Goal: Information Seeking & Learning: Learn about a topic

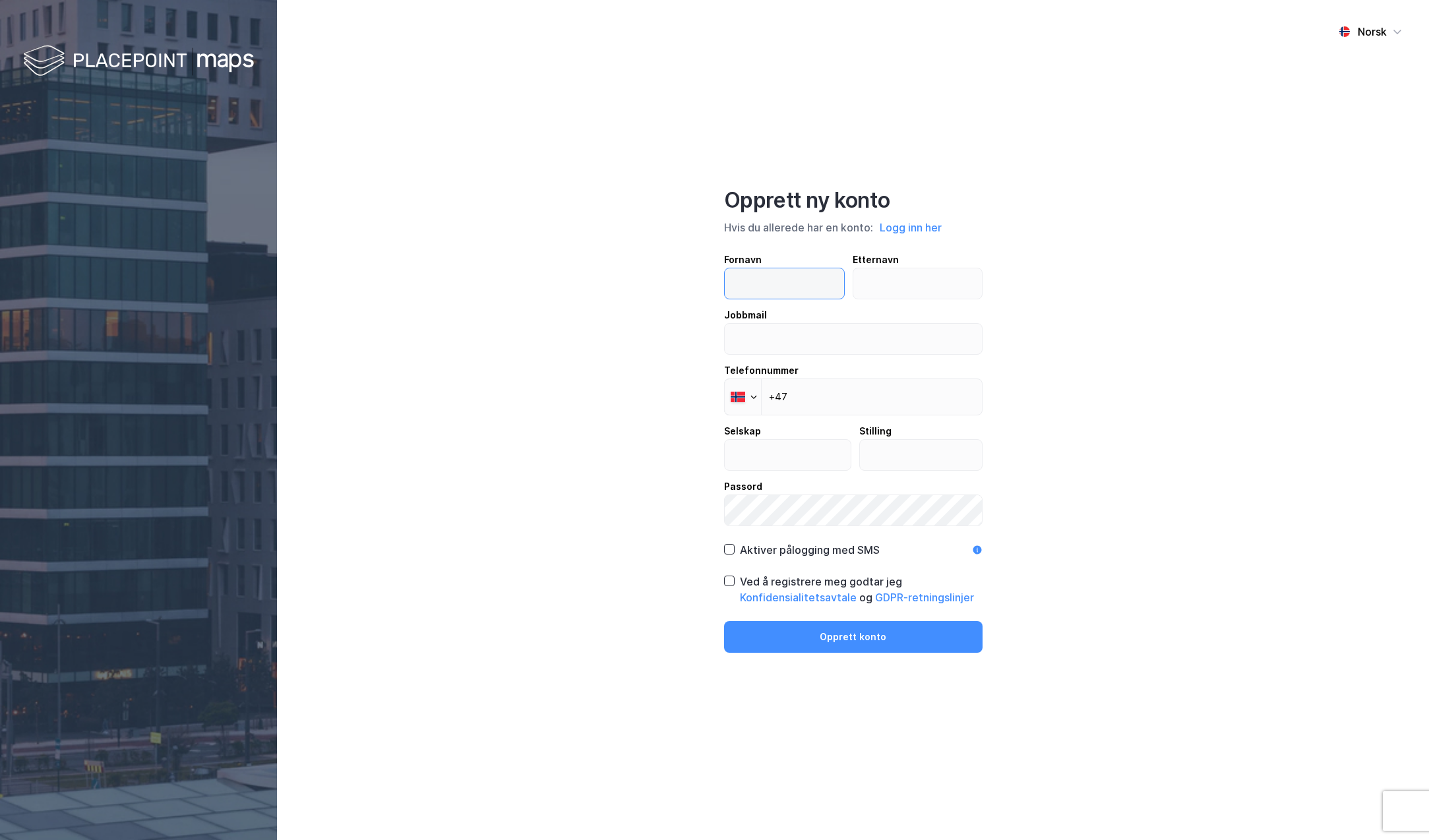
click at [774, 282] on input "text" at bounding box center [785, 283] width 120 height 30
type input "Kyrre"
type input "Killingland"
type input "[EMAIL_ADDRESS][DOMAIN_NAME]"
type input "FendR Project Finance"
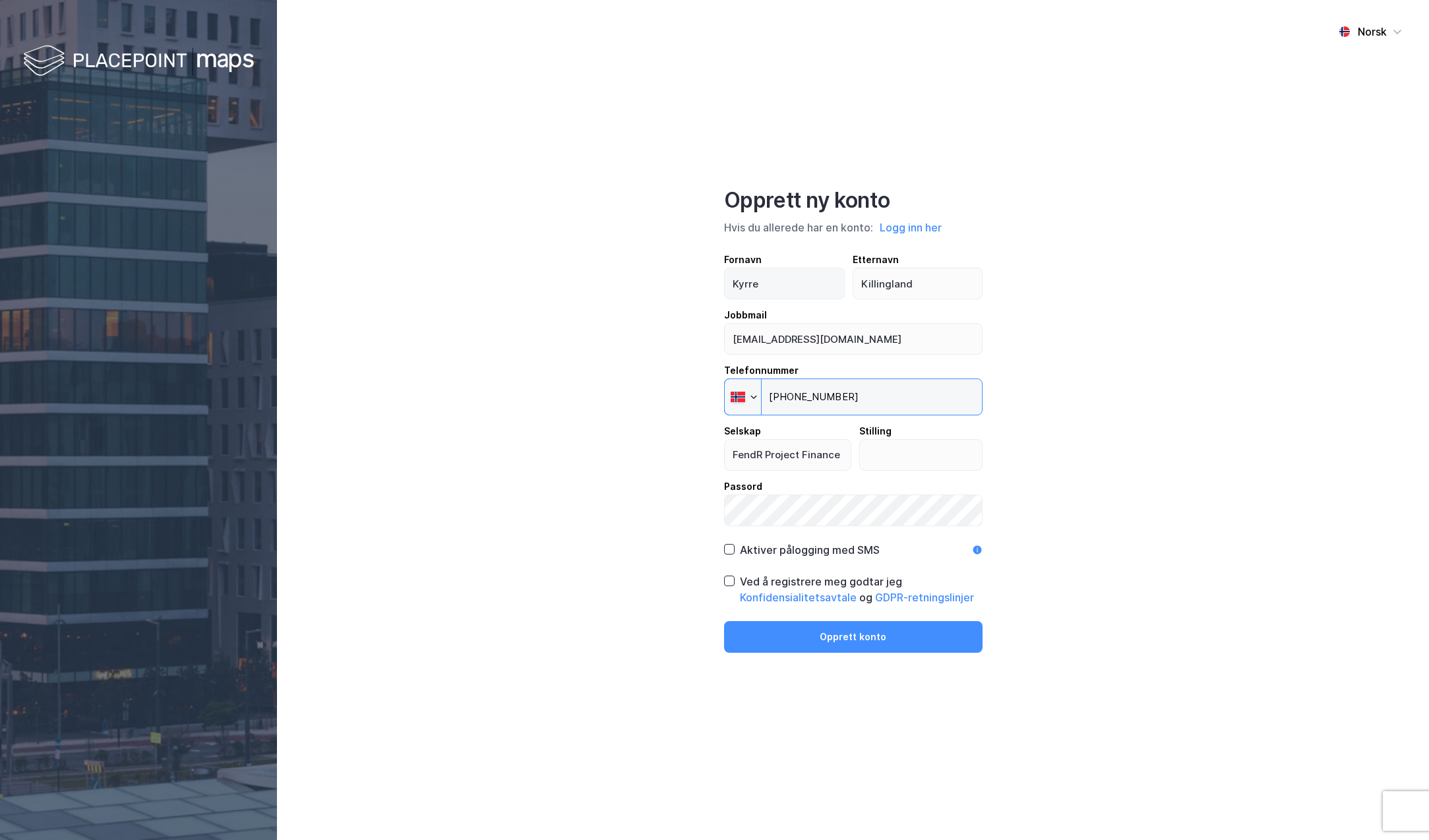
type input "[PHONE_NUMBER]"
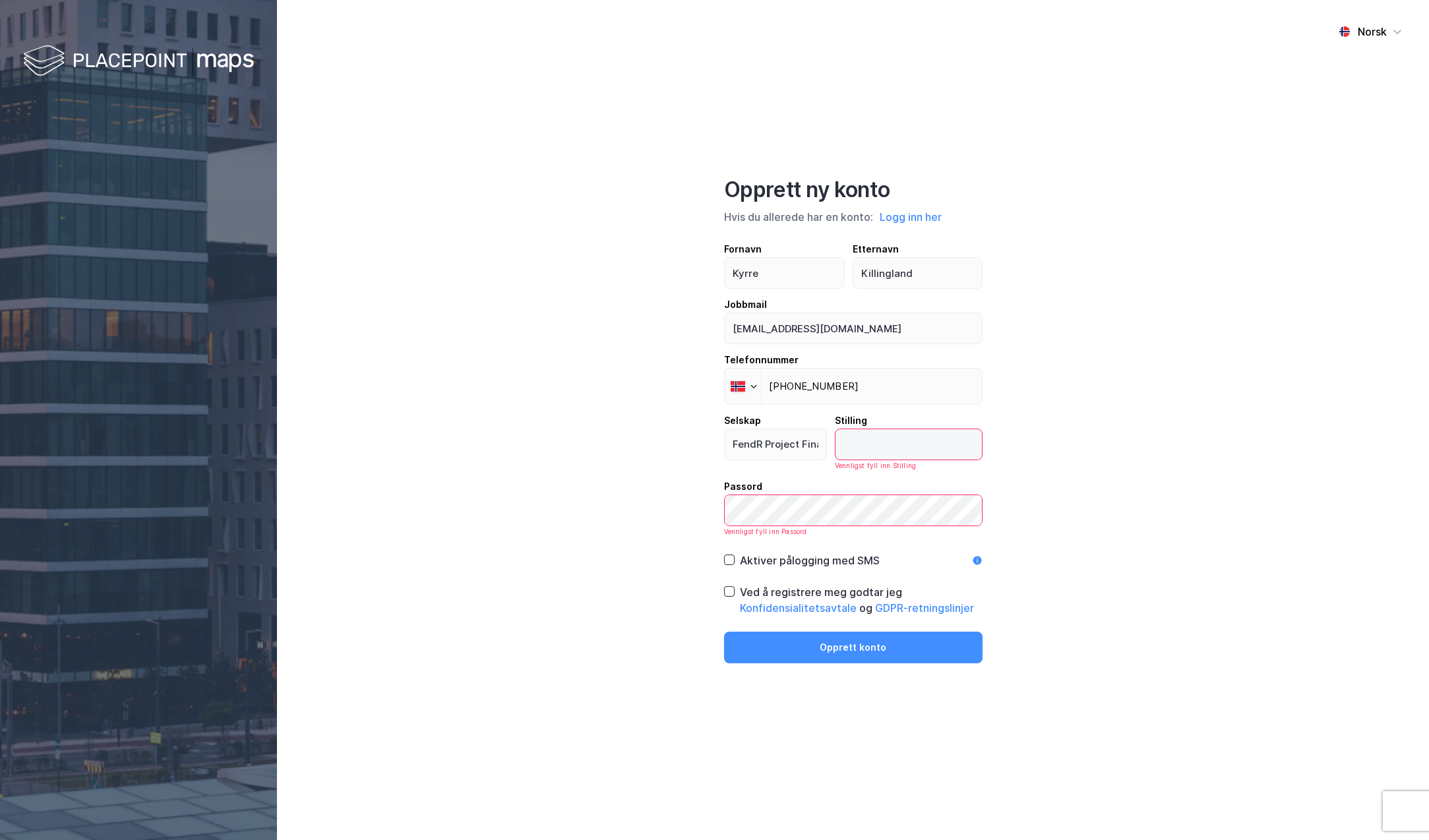
click at [900, 458] on input "text" at bounding box center [909, 444] width 146 height 30
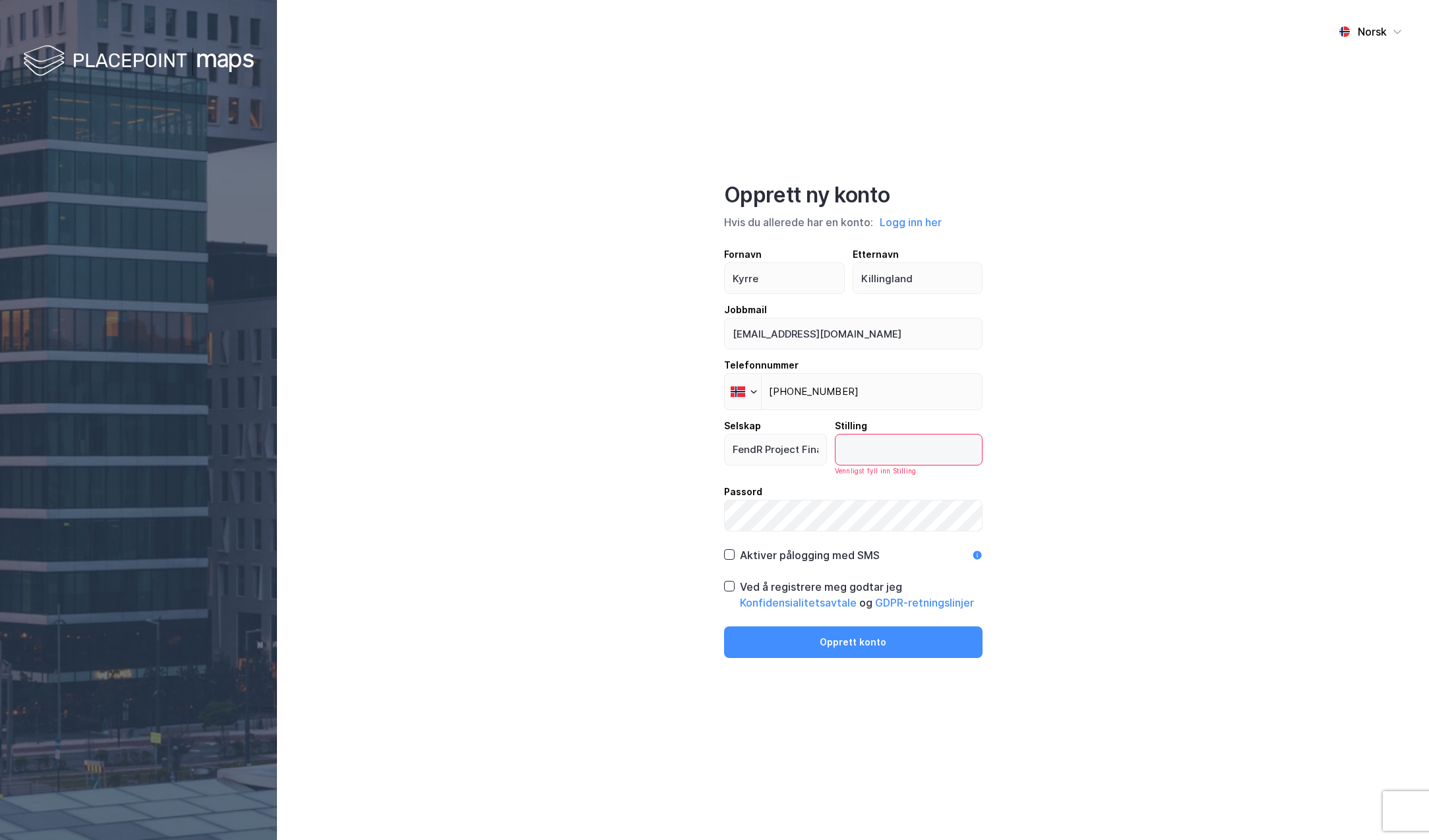
click at [884, 448] on input "text" at bounding box center [909, 449] width 146 height 30
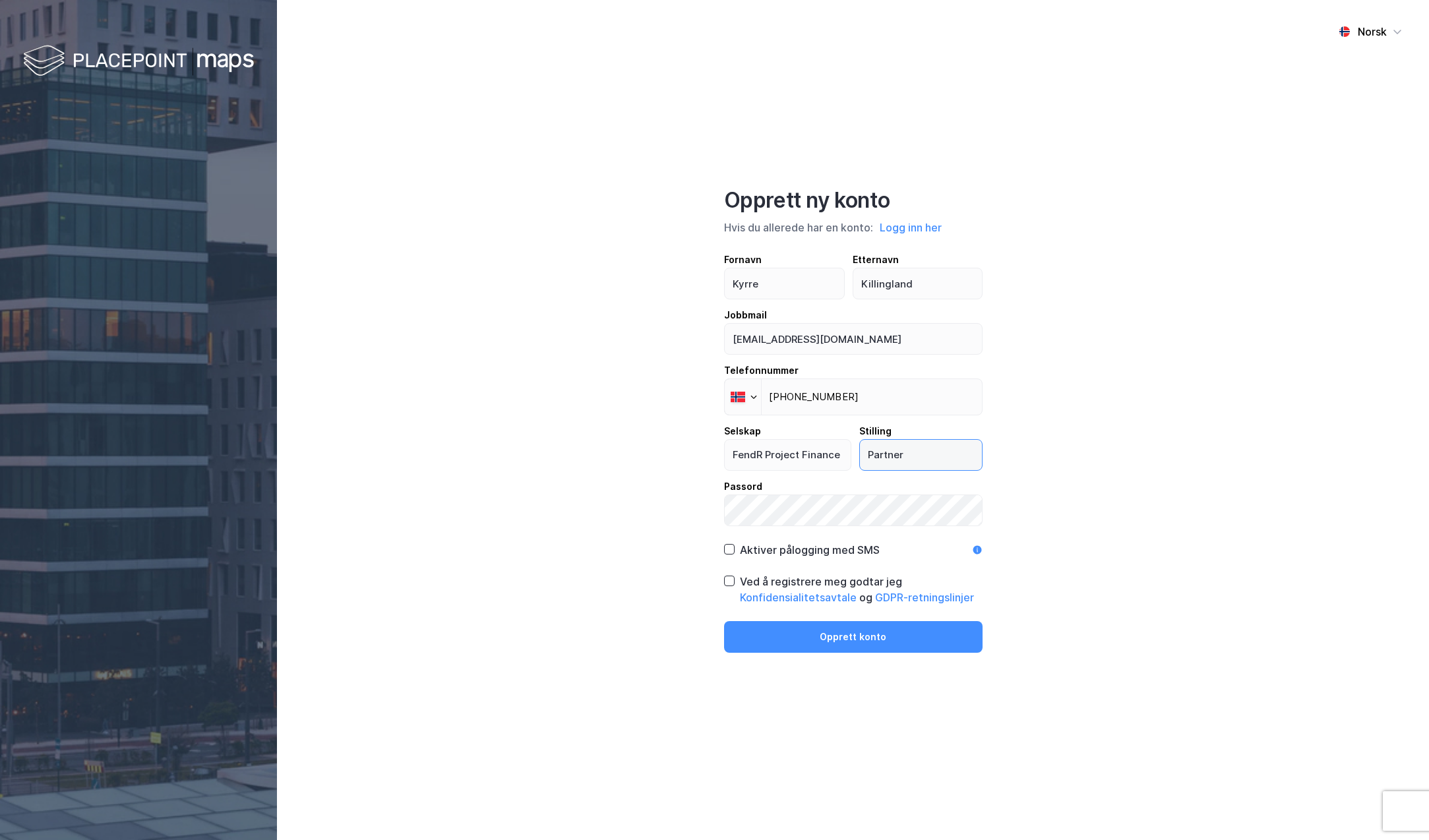
type input "Partner"
click at [613, 604] on div "Norsk Opprett ny konto Hvis du allerede har en konto: Logg inn her Fornavn [PER…" at bounding box center [853, 420] width 1152 height 840
click at [841, 641] on button "Opprett konto" at bounding box center [854, 637] width 259 height 32
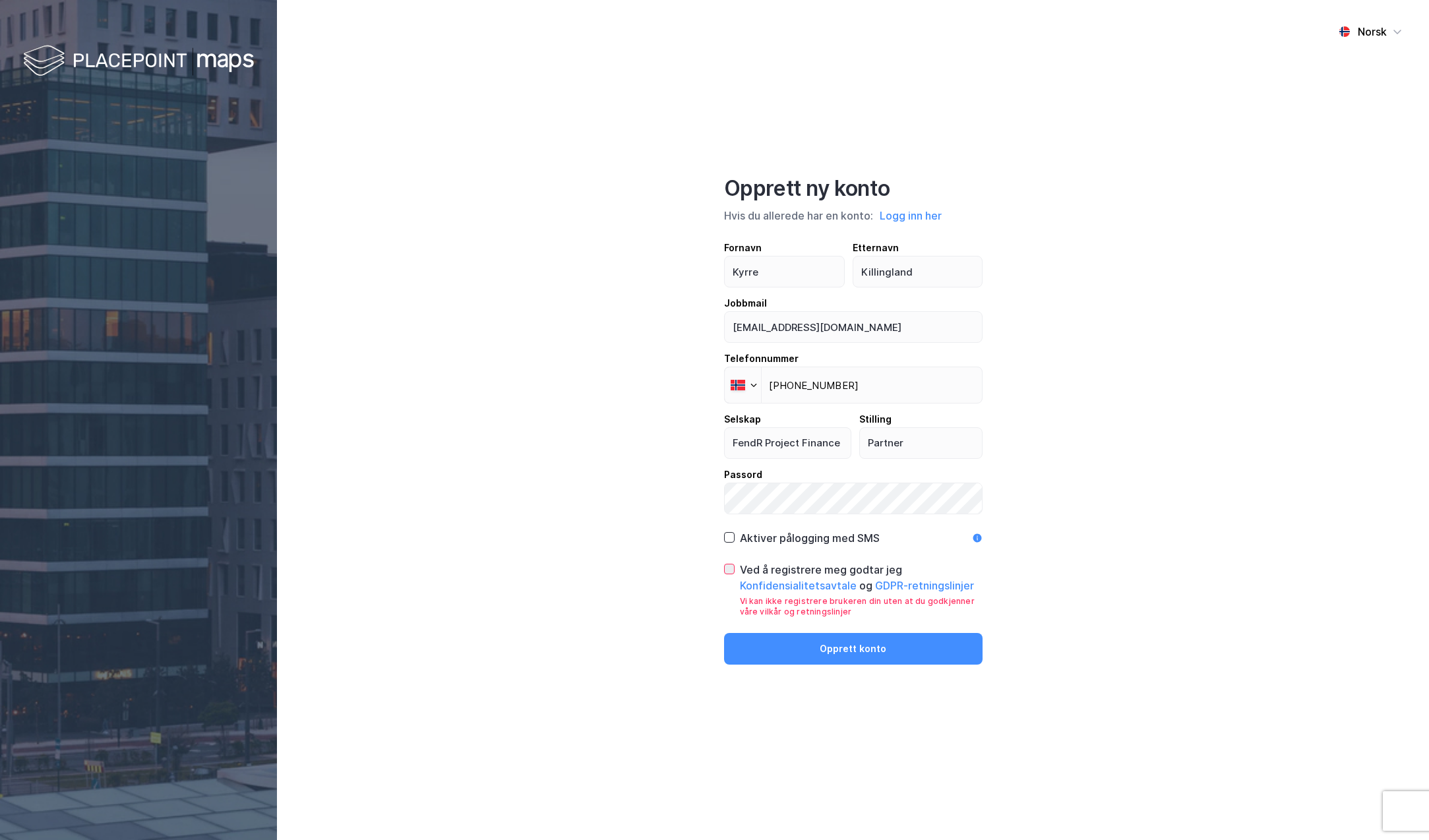
click at [729, 570] on icon at bounding box center [729, 568] width 7 height 5
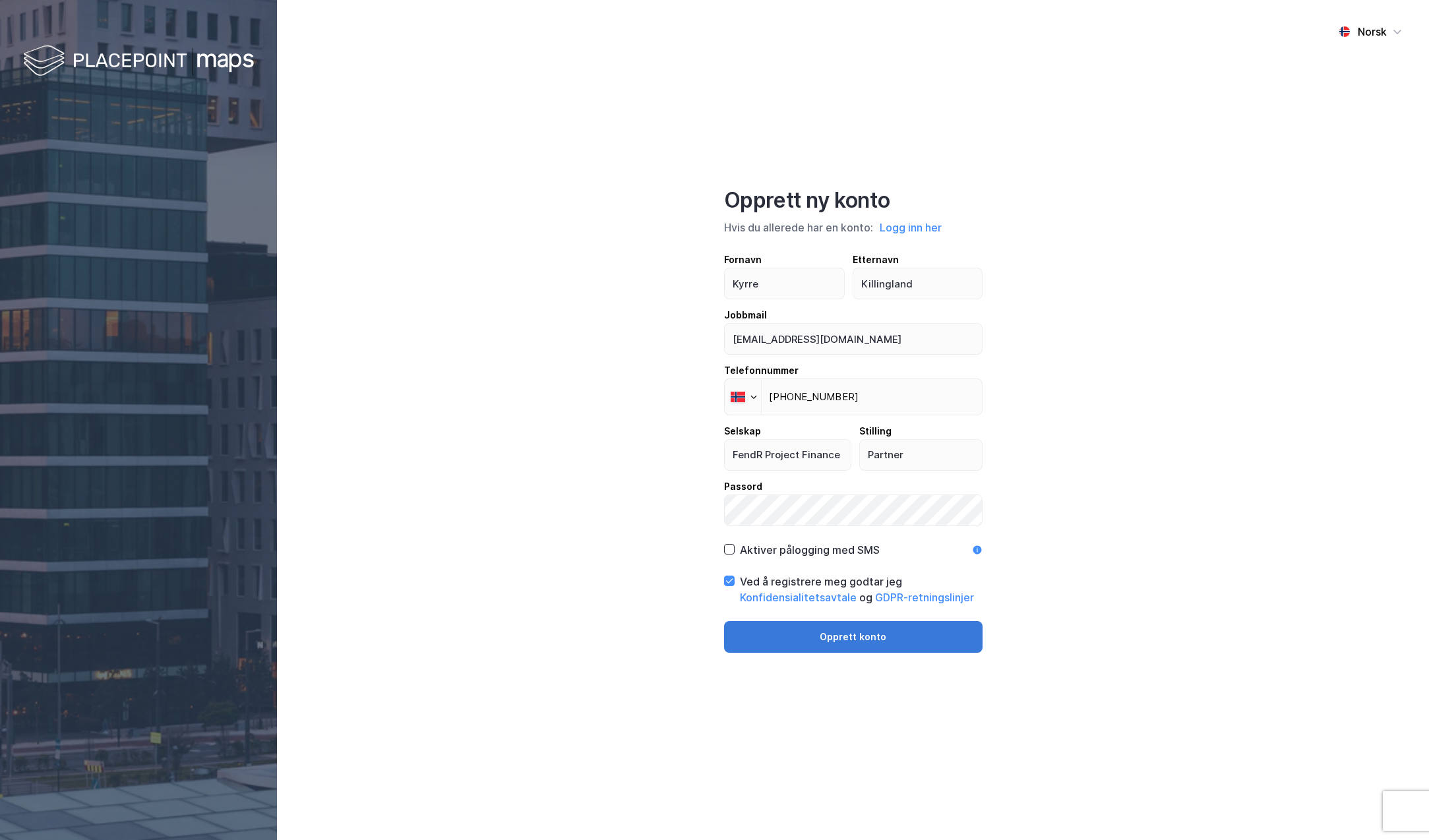
click at [823, 634] on button "Opprett konto" at bounding box center [854, 637] width 259 height 32
click at [623, 581] on div "Norsk Opprett ny konto Hvis du allerede har en konto: Logg inn her Fornavn [PER…" at bounding box center [853, 420] width 1152 height 840
click at [617, 580] on div "Norsk Opprett ny konto Hvis du allerede har en konto: Logg inn her Fornavn [PER…" at bounding box center [853, 420] width 1152 height 840
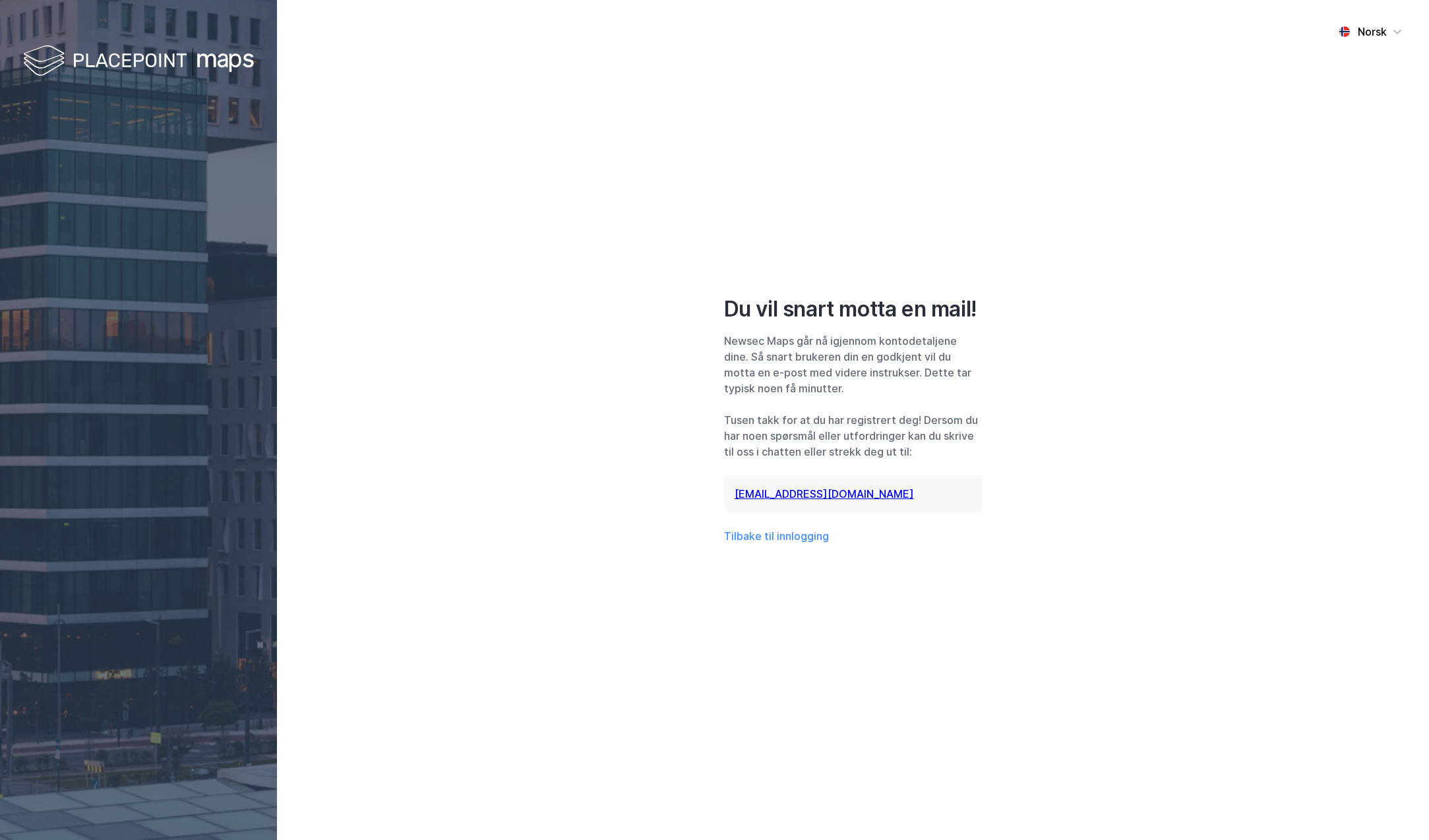
click at [1067, 460] on div "Norsk Du vil snart motta en mail! Newsec Maps går nå igjennom kontodetaljene di…" at bounding box center [853, 420] width 1152 height 840
drag, startPoint x: 556, startPoint y: 377, endPoint x: 572, endPoint y: 393, distance: 22.6
click at [556, 377] on div "Norsk Du vil snart motta en mail! Newsec Maps går nå igjennom kontodetaljene di…" at bounding box center [853, 420] width 1152 height 840
click at [582, 465] on div "Norsk Du vil snart motta en mail! Newsec Maps går nå igjennom kontodetaljene di…" at bounding box center [853, 420] width 1152 height 840
click at [587, 474] on div "Norsk Du vil snart motta en mail! Newsec Maps går nå igjennom kontodetaljene di…" at bounding box center [853, 420] width 1152 height 840
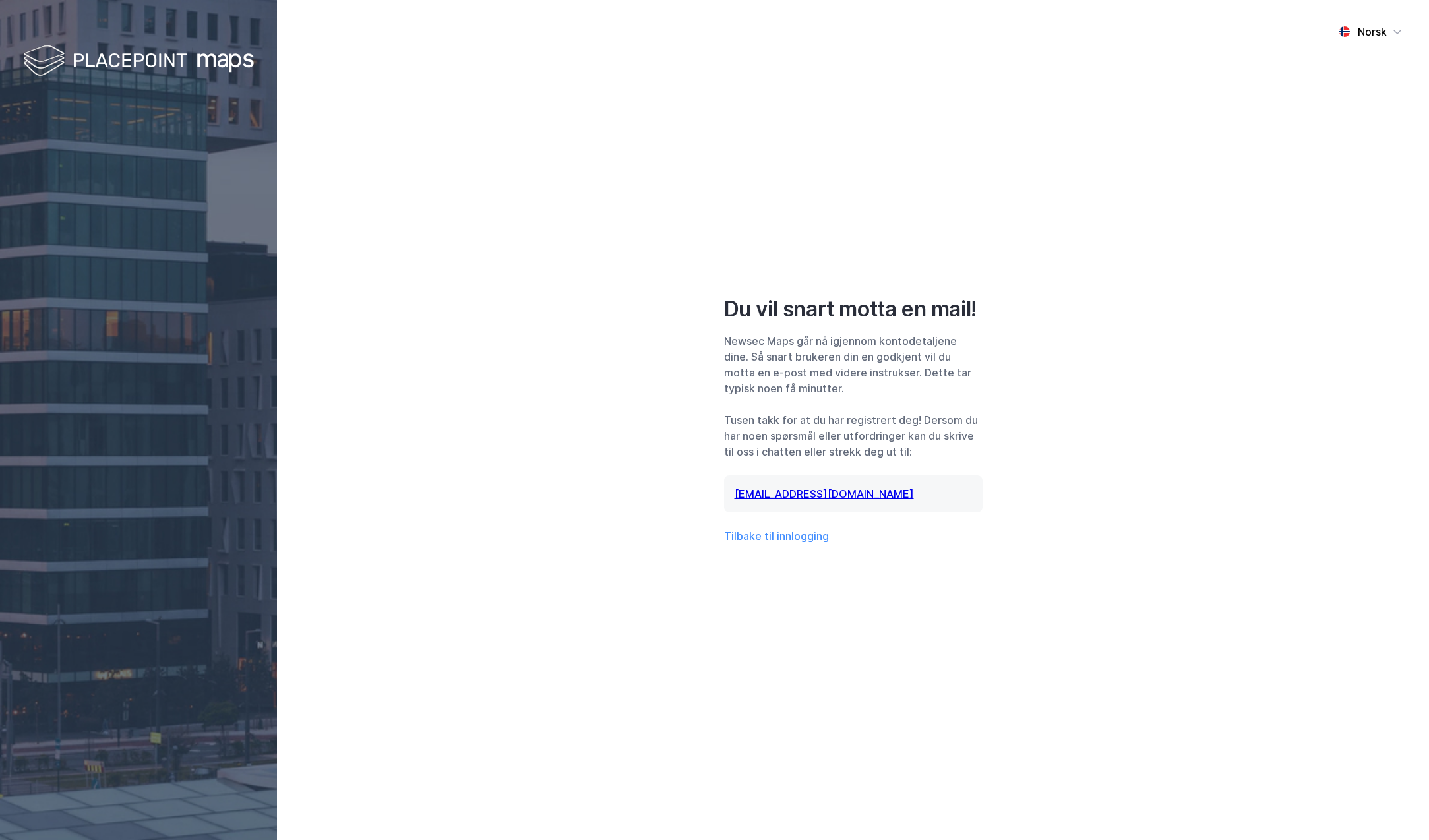
click at [587, 474] on div "Norsk Du vil snart motta en mail! Newsec Maps går nå igjennom kontodetaljene di…" at bounding box center [853, 420] width 1152 height 840
click at [587, 474] on div "Norsk Du vil snart motta en mail! Newsec Maps går nå igjennom kontodetaljene di…" at bounding box center [853, 420] width 1152 height 840
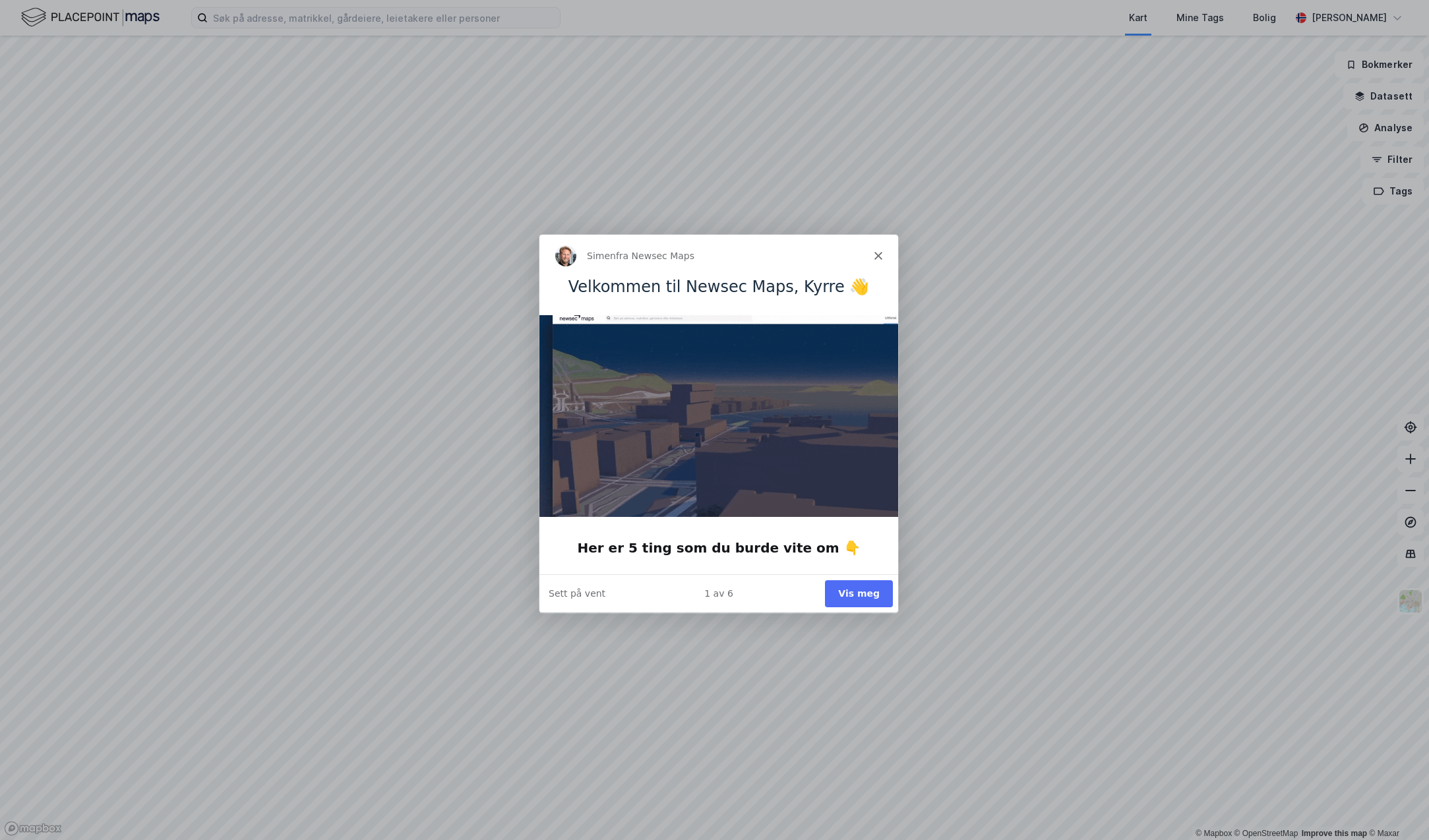
click at [879, 257] on polygon "Lukk" at bounding box center [877, 255] width 8 height 8
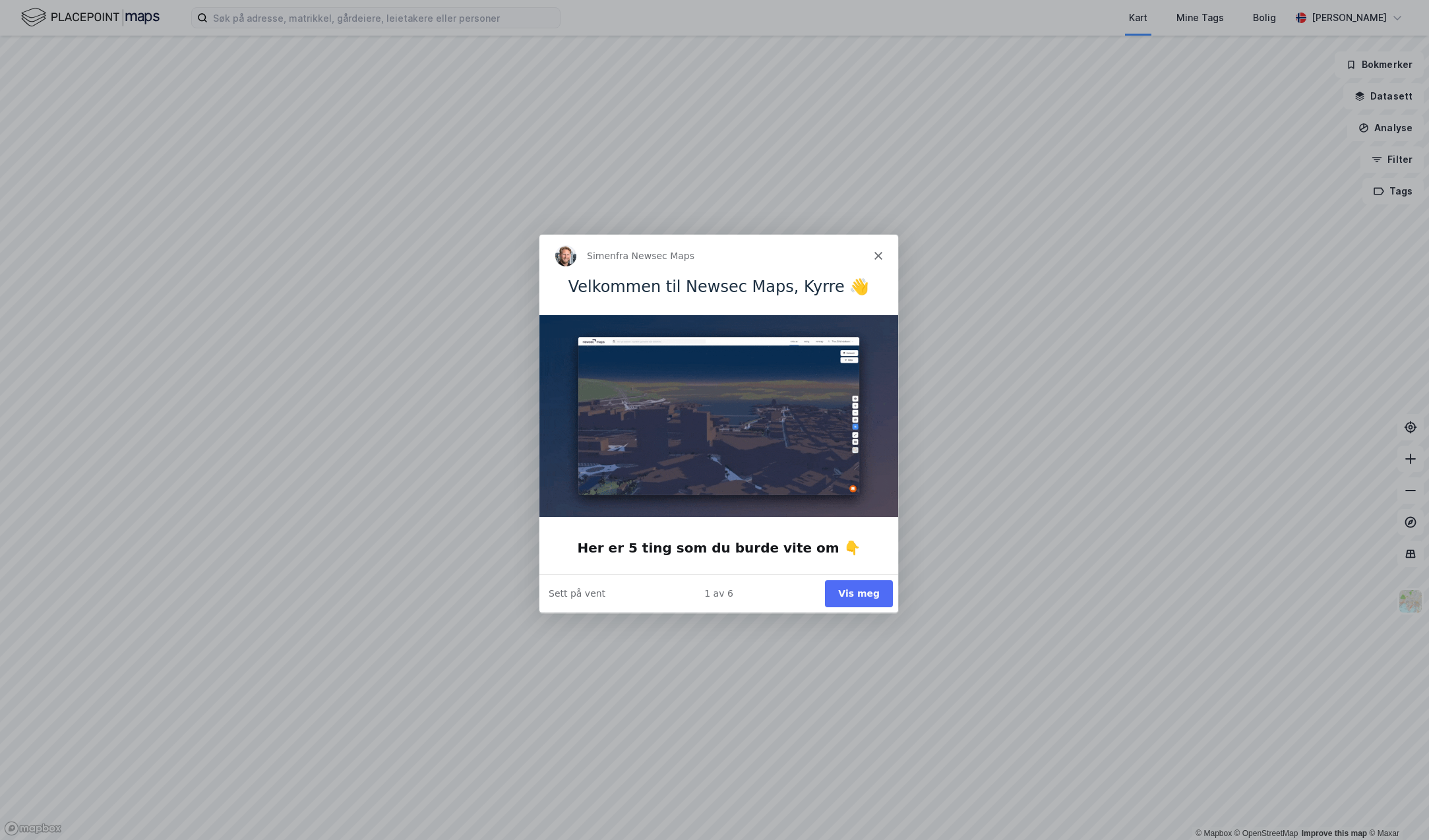
click at [859, 595] on button "Vis meg" at bounding box center [858, 593] width 68 height 27
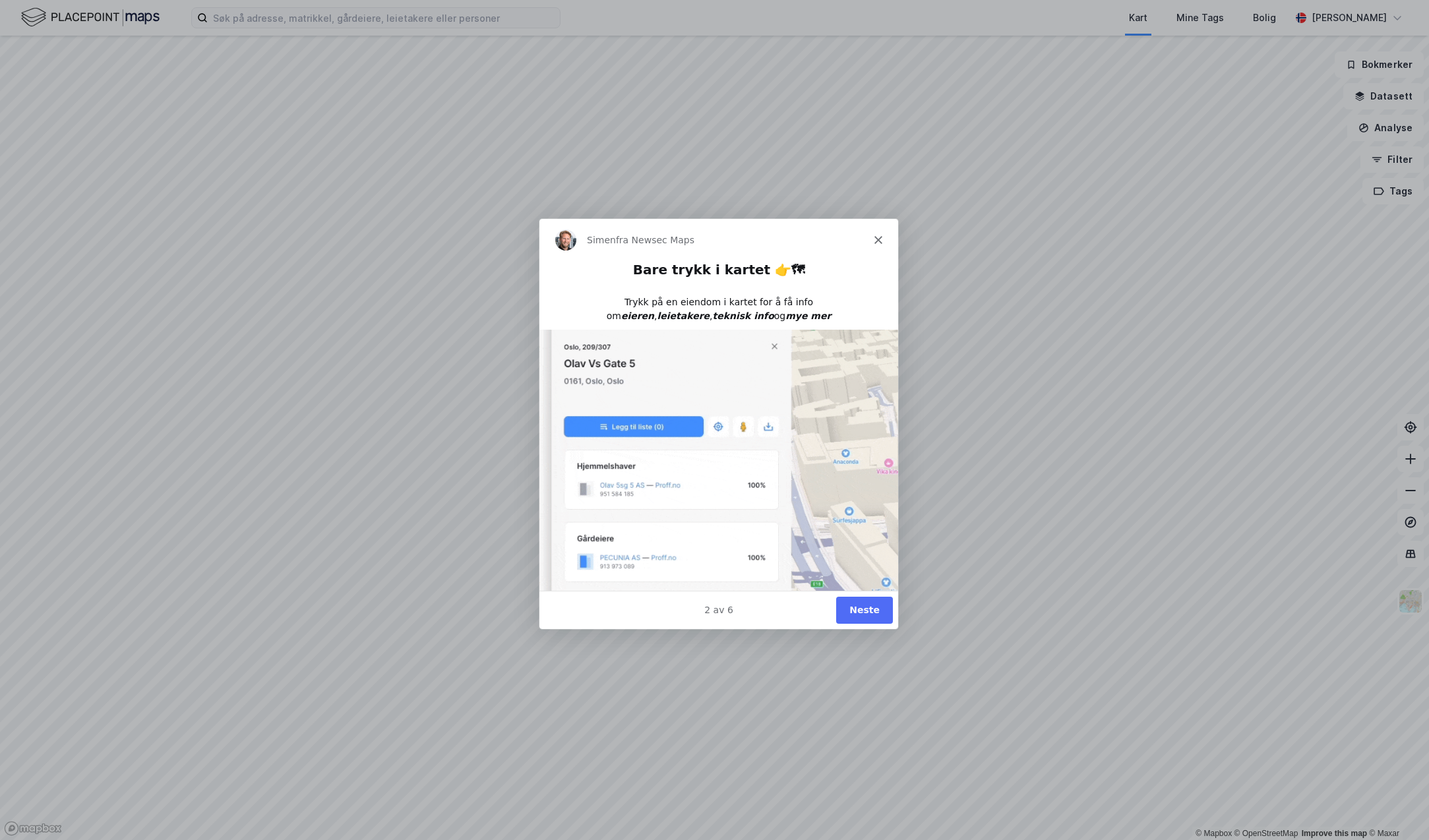
click at [867, 608] on button "Neste" at bounding box center [863, 610] width 57 height 27
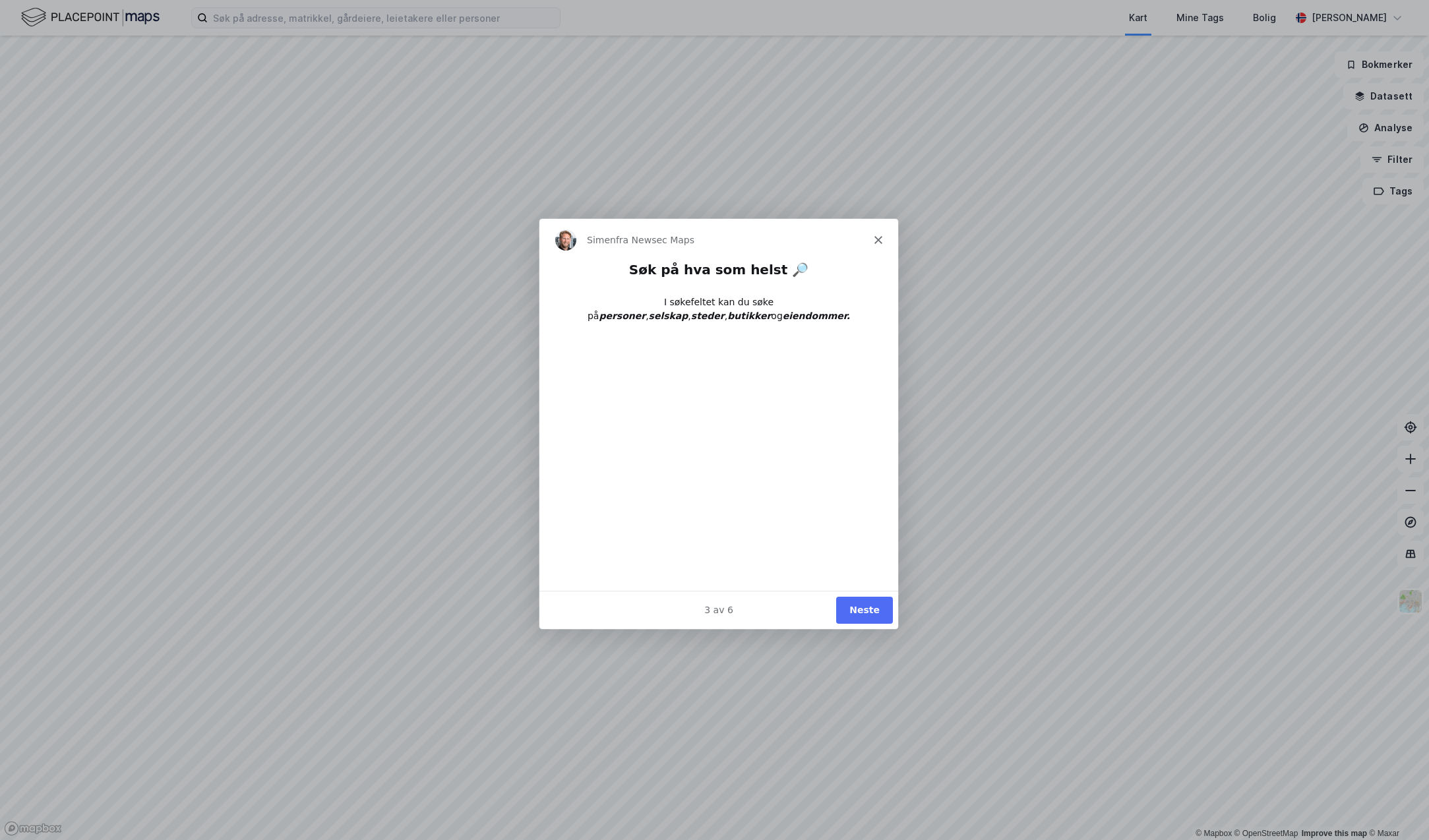
click at [867, 608] on button "Neste" at bounding box center [863, 610] width 57 height 27
click at [867, 608] on button "Ferdig" at bounding box center [862, 610] width 60 height 27
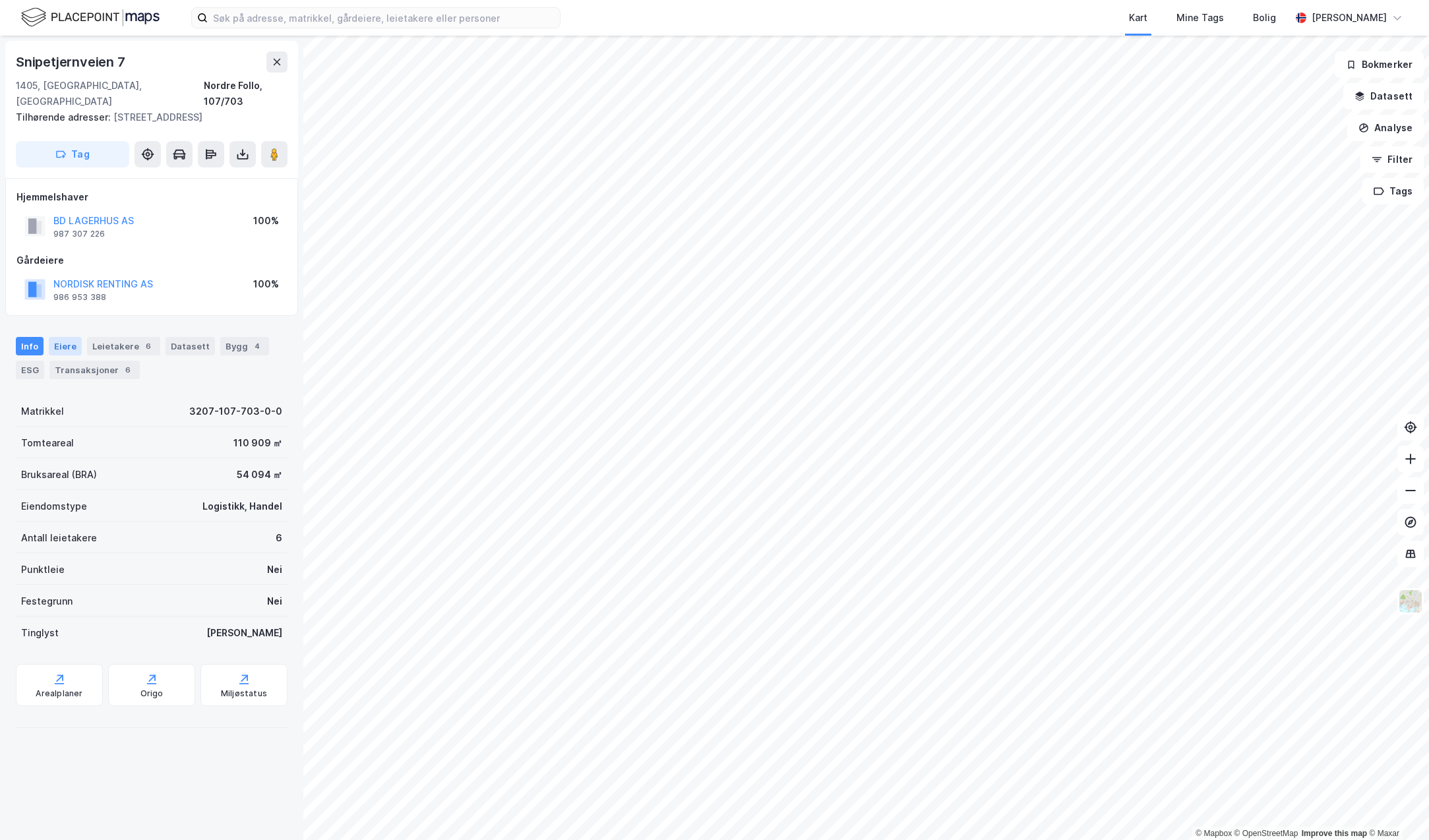
click at [74, 337] on div "Eiere" at bounding box center [65, 345] width 33 height 18
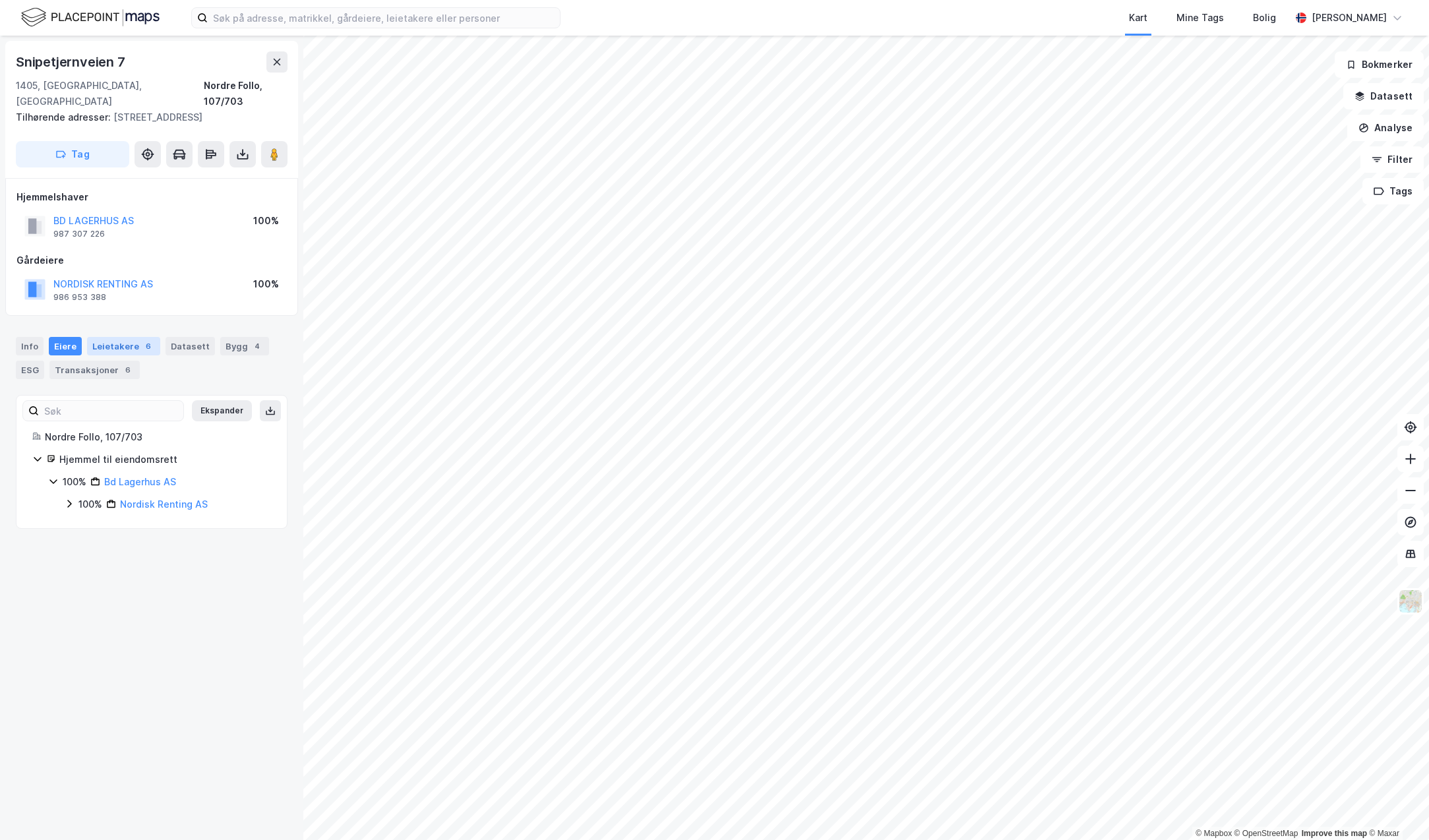
click at [126, 337] on div "Leietakere 6" at bounding box center [123, 345] width 73 height 18
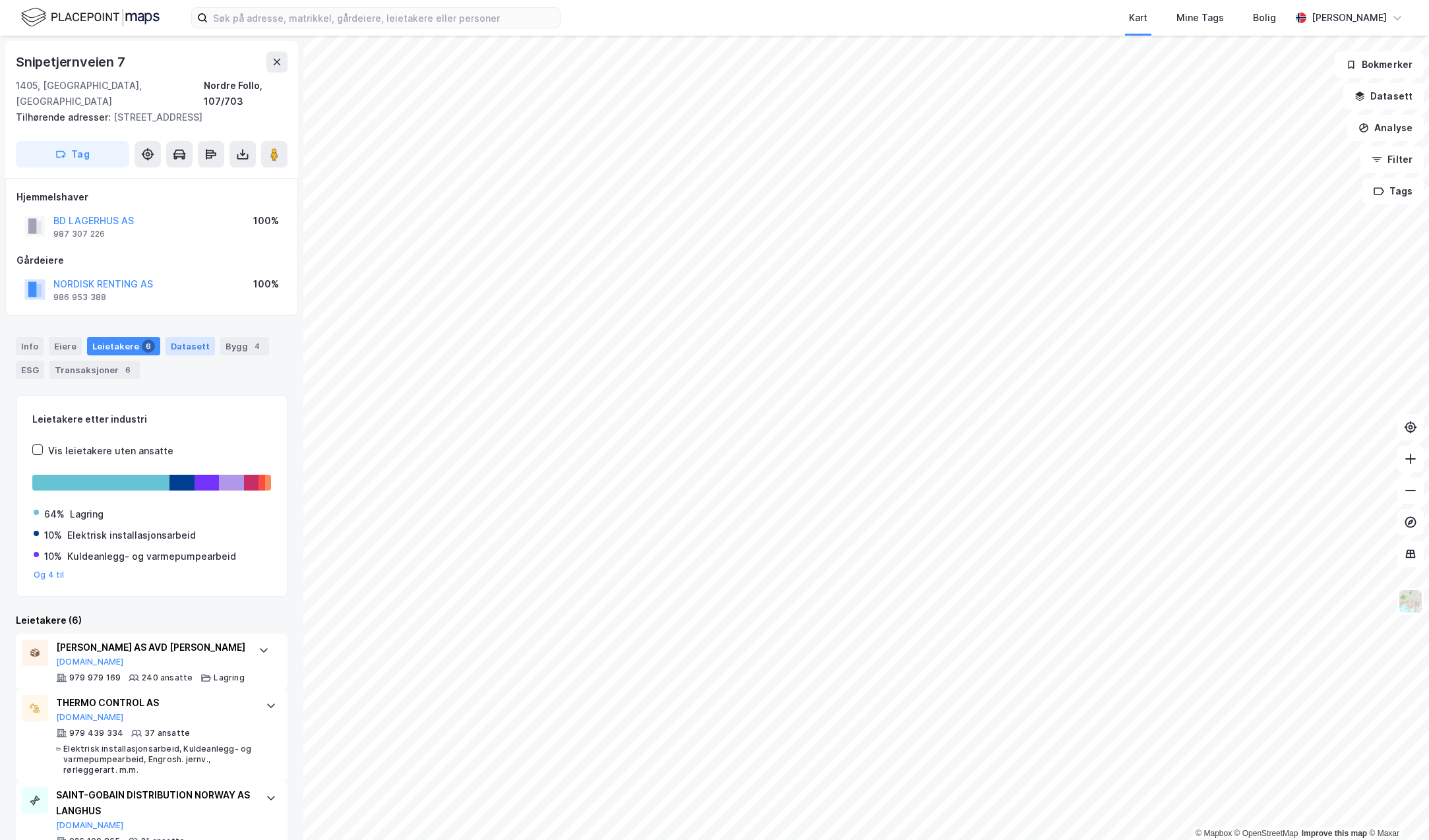
click at [178, 337] on div "Datasett" at bounding box center [190, 345] width 49 height 18
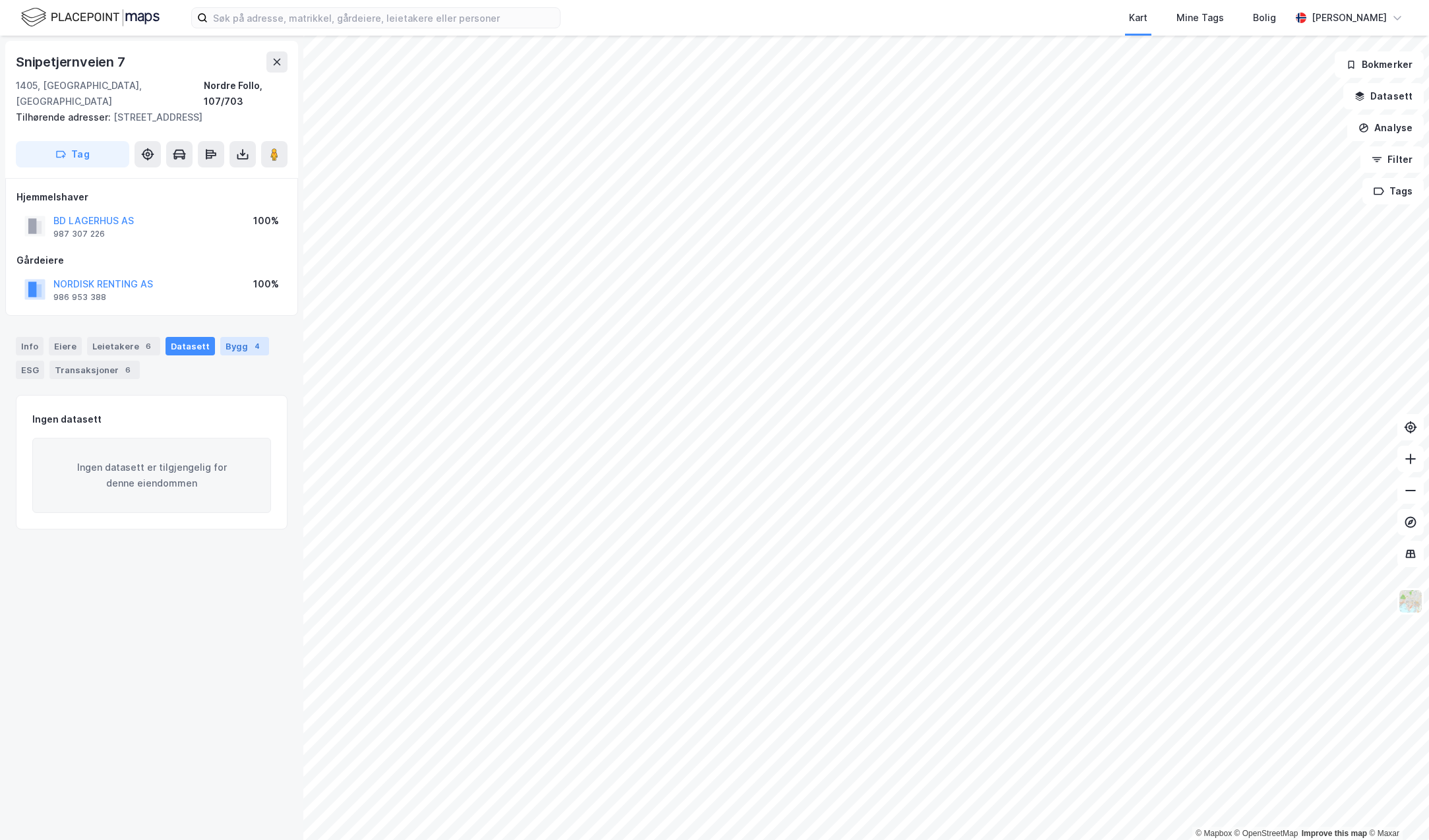
click at [222, 337] on div "Bygg 4" at bounding box center [245, 345] width 49 height 18
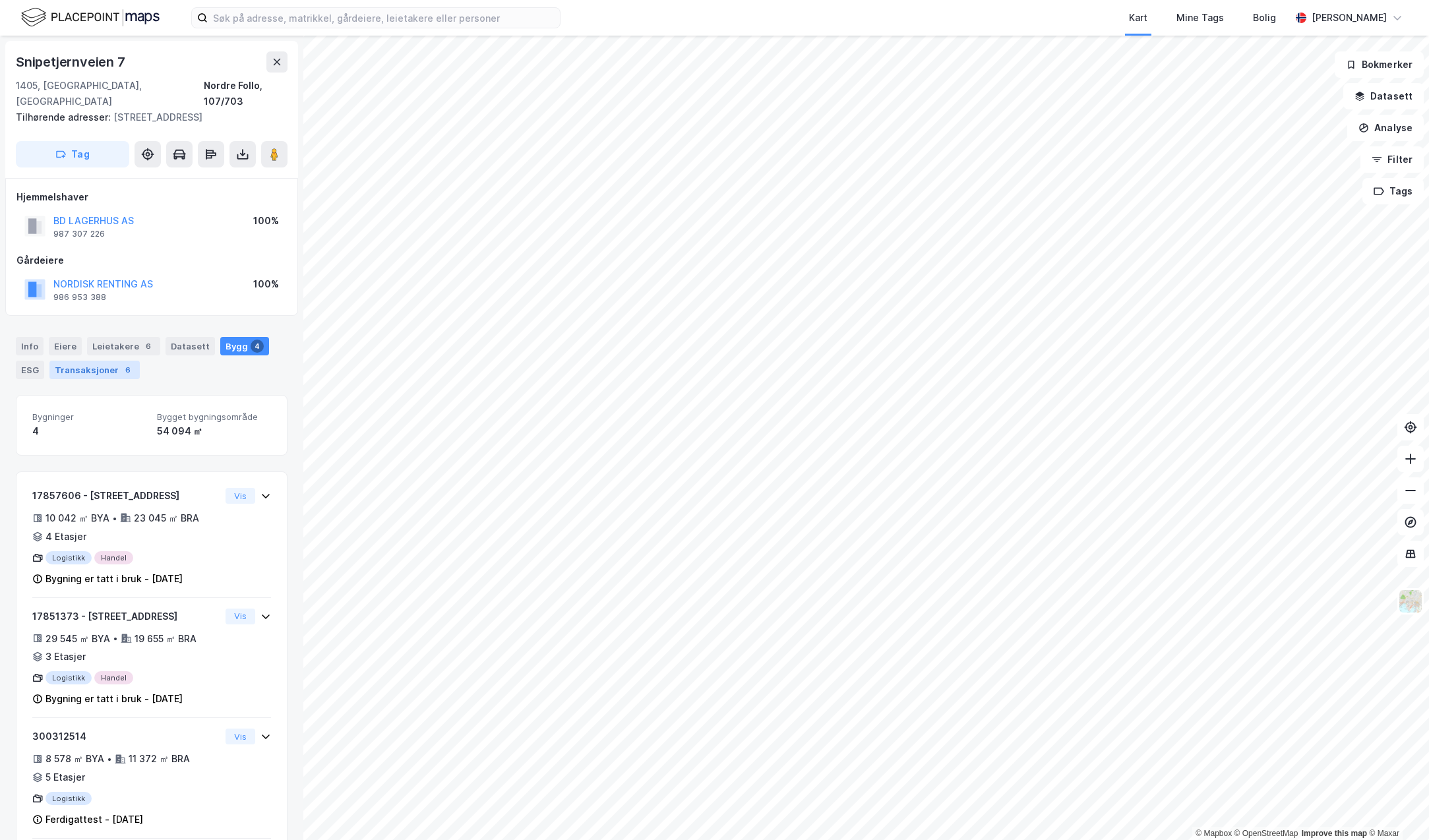
click at [98, 360] on div "Transaksjoner 6" at bounding box center [94, 369] width 90 height 18
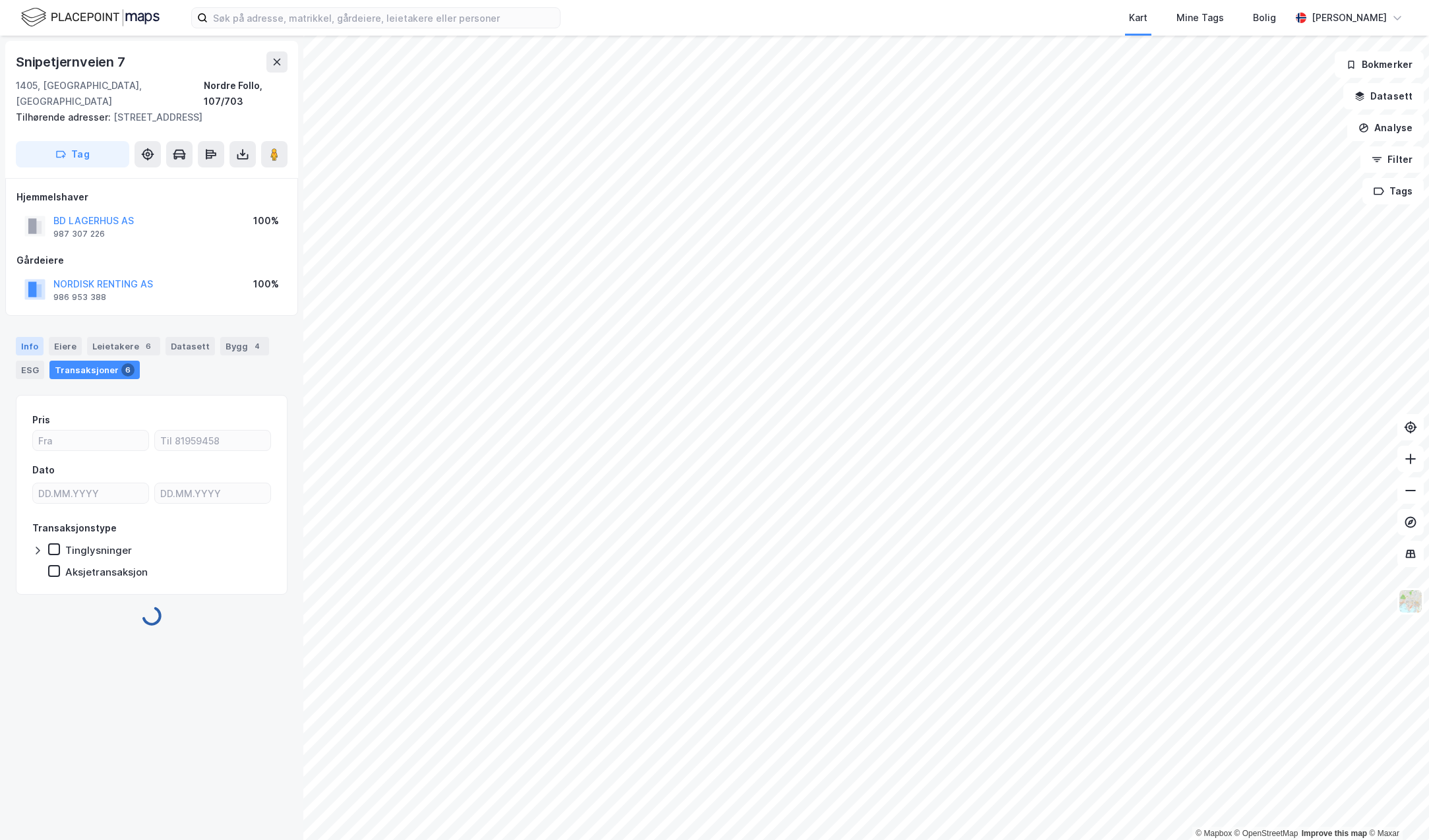
click at [29, 337] on div "Info" at bounding box center [29, 345] width 28 height 18
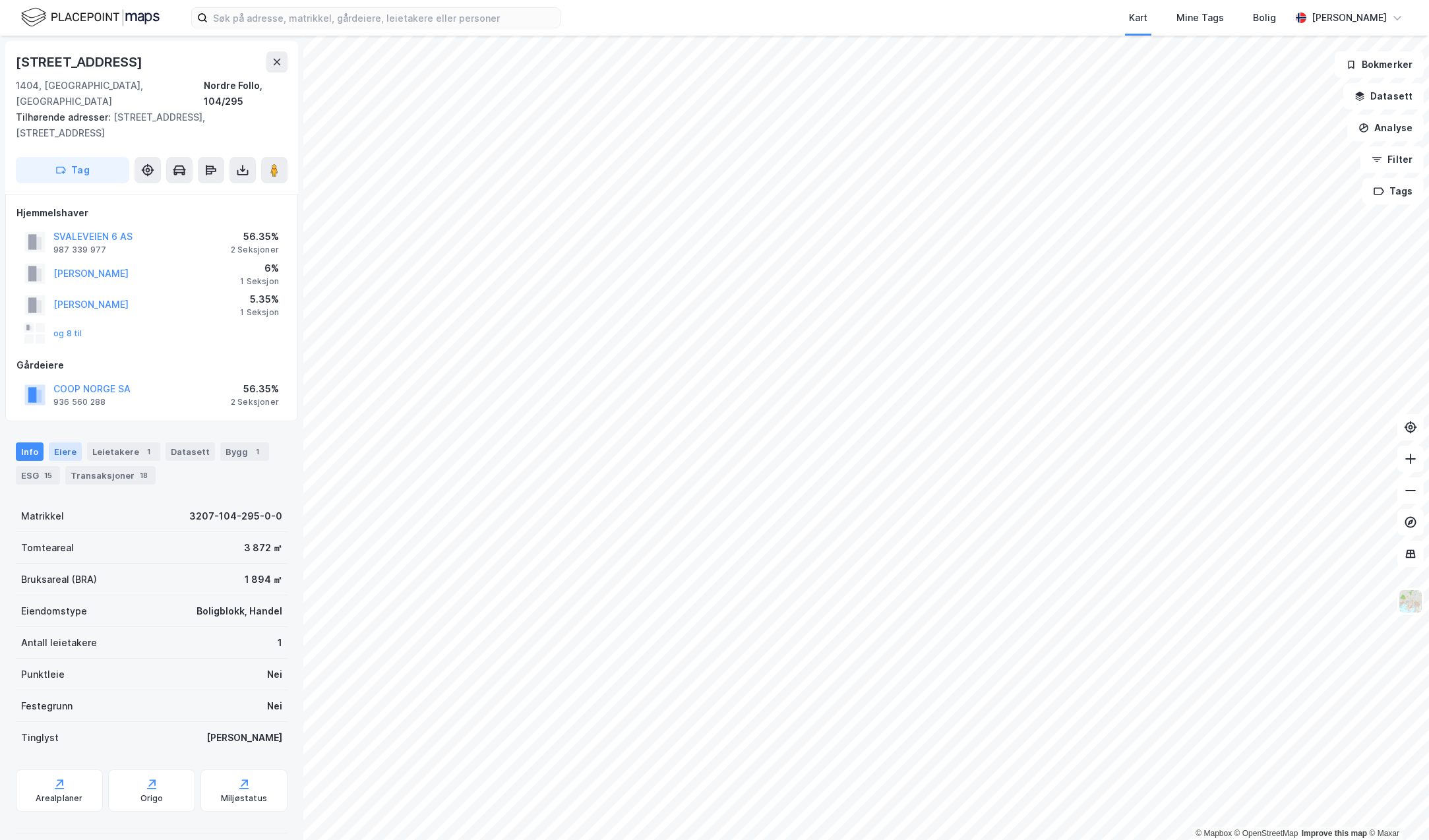
click at [61, 442] on div "Eiere" at bounding box center [65, 451] width 33 height 18
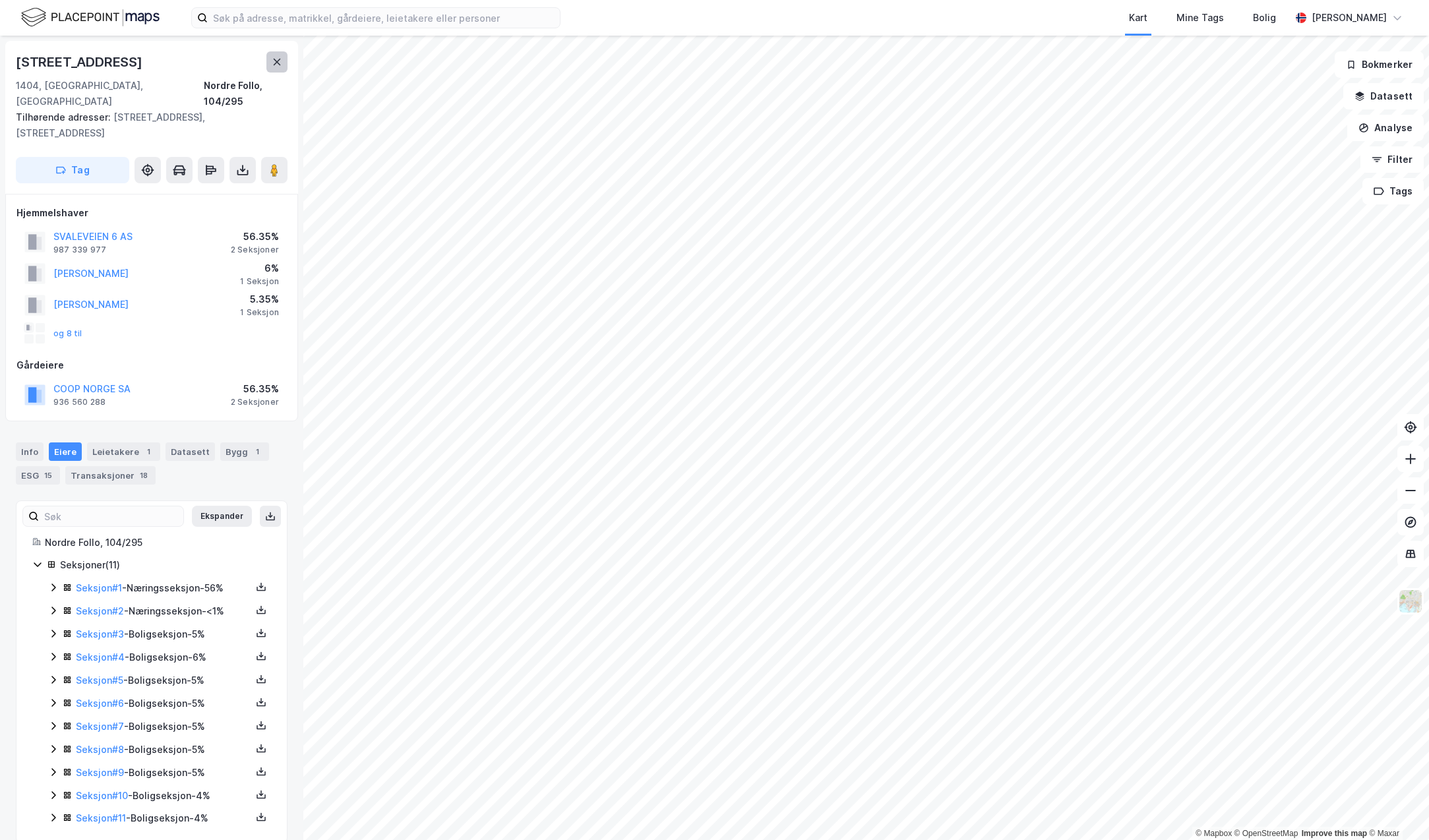
click at [277, 69] on button at bounding box center [276, 62] width 21 height 21
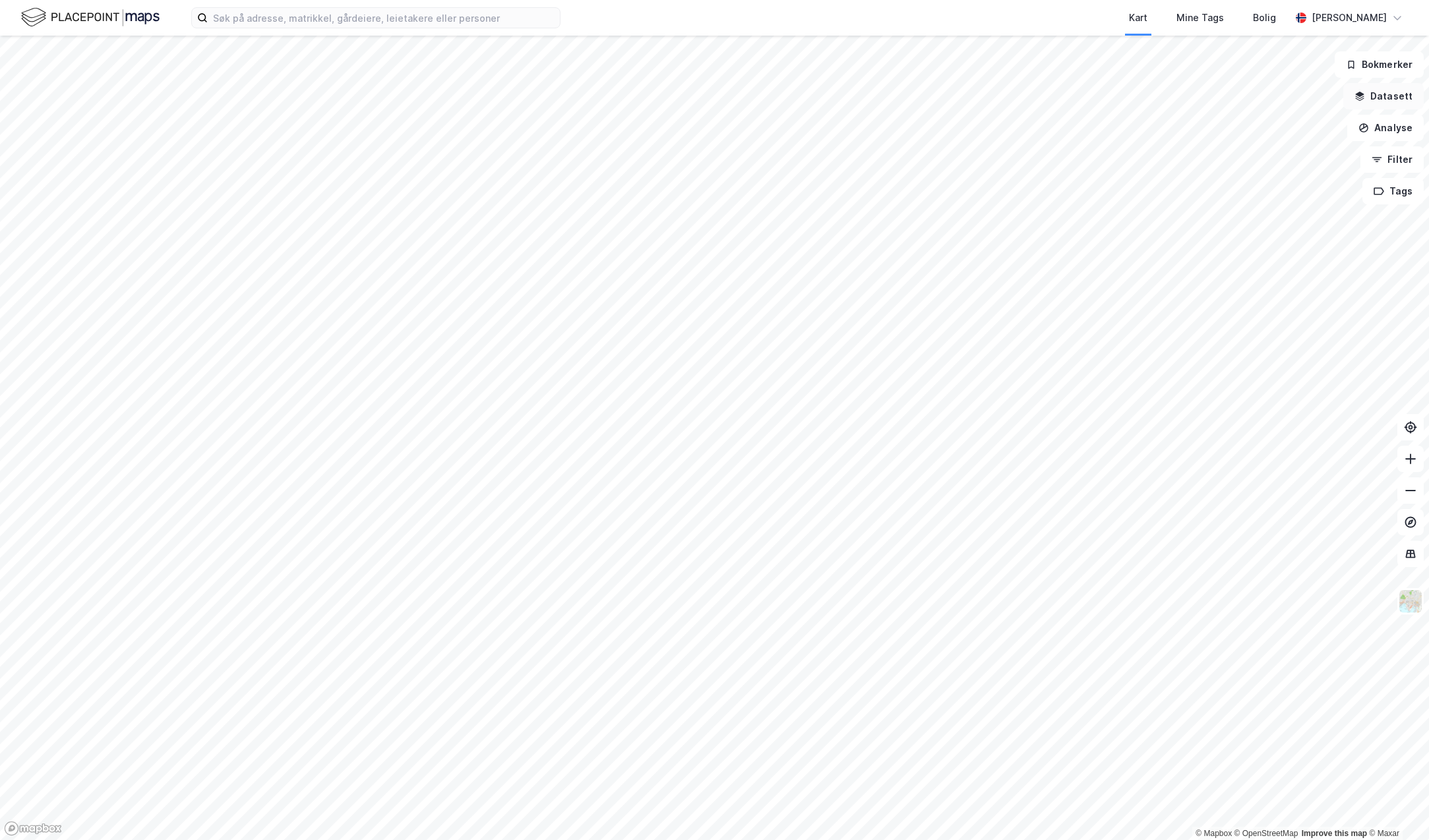
click at [1391, 103] on button "Datasett" at bounding box center [1383, 96] width 81 height 26
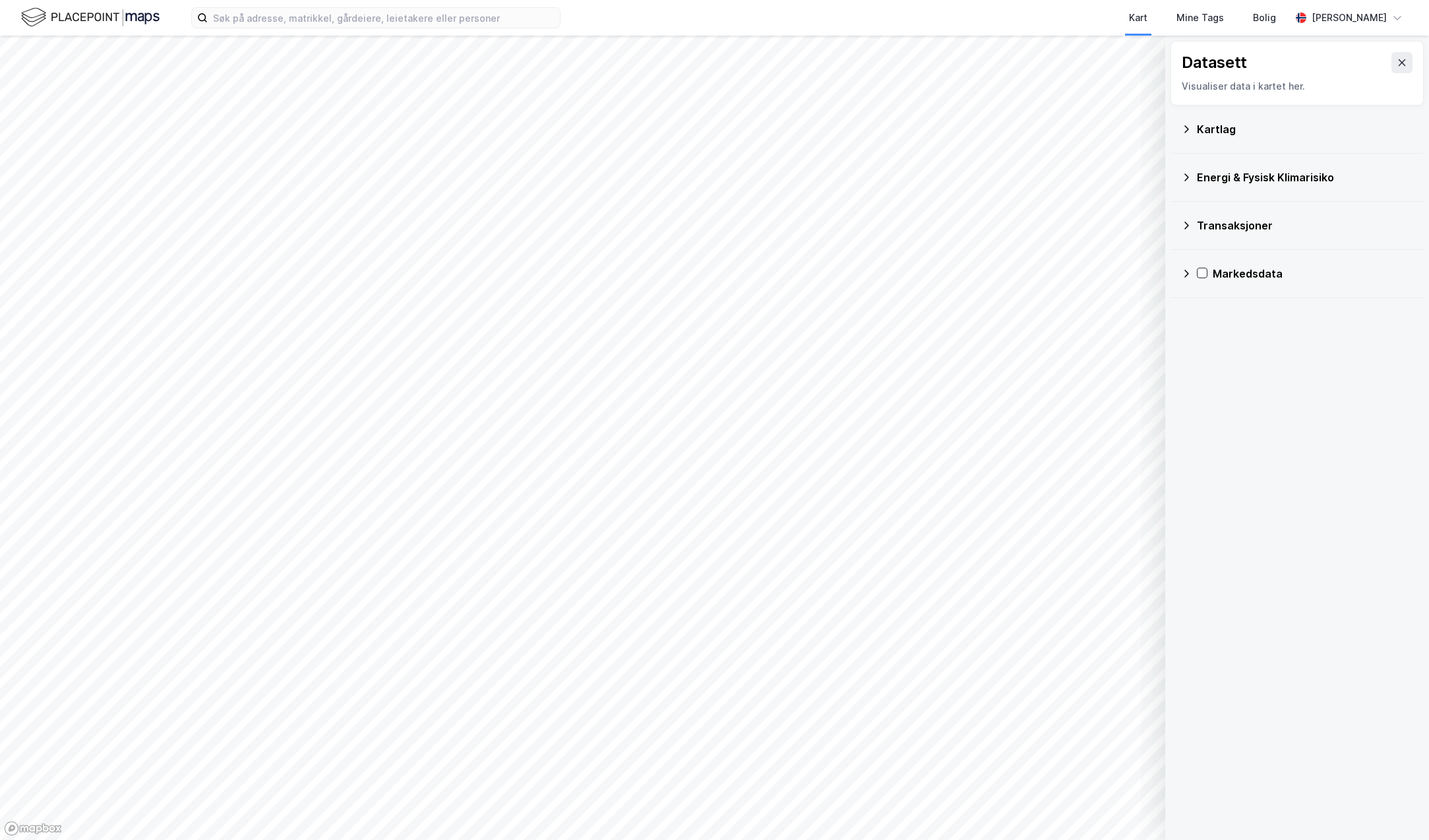
click at [1203, 131] on div "Kartlag" at bounding box center [1304, 129] width 216 height 16
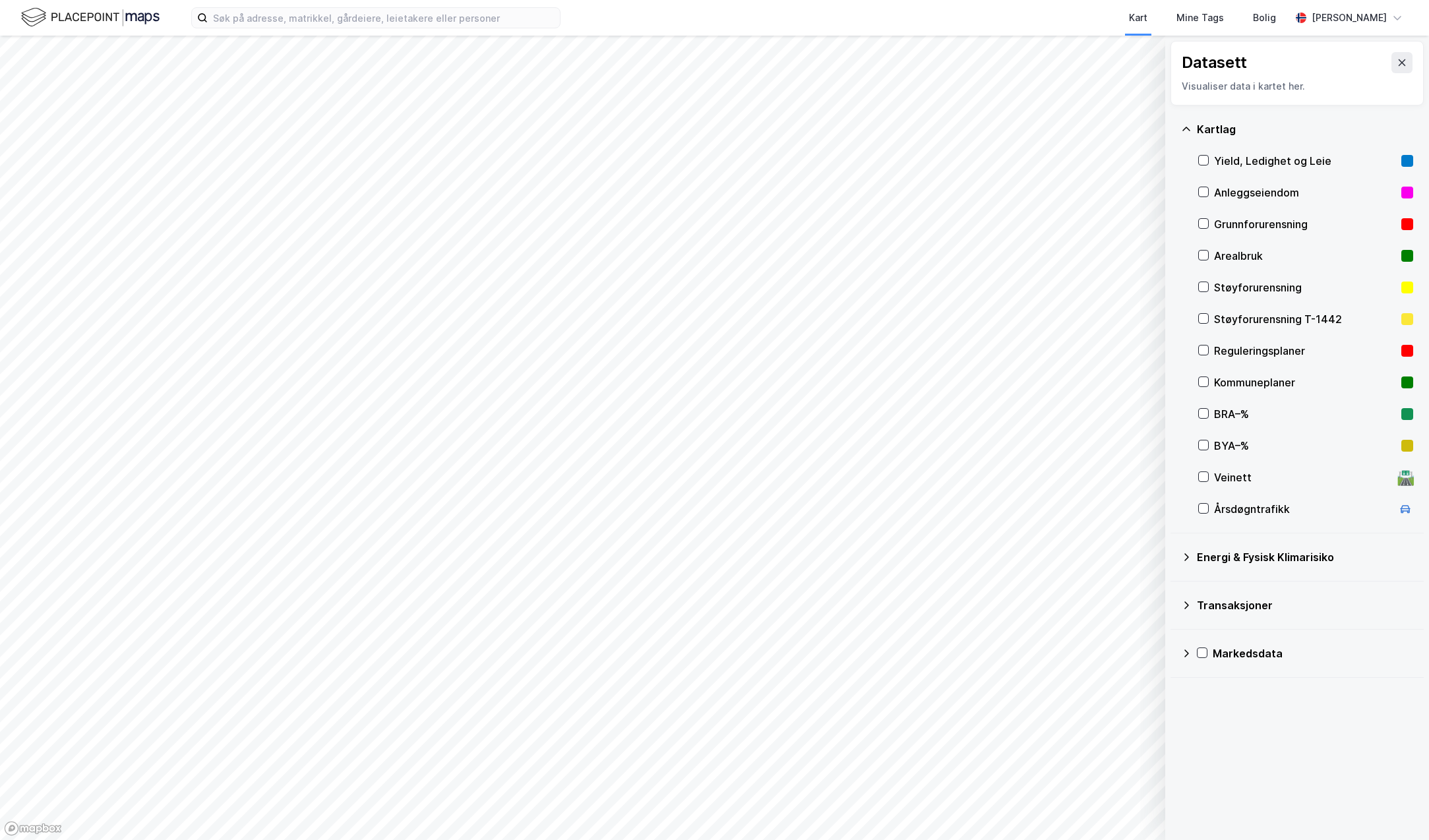
click at [1203, 131] on div "Kartlag" at bounding box center [1304, 129] width 216 height 16
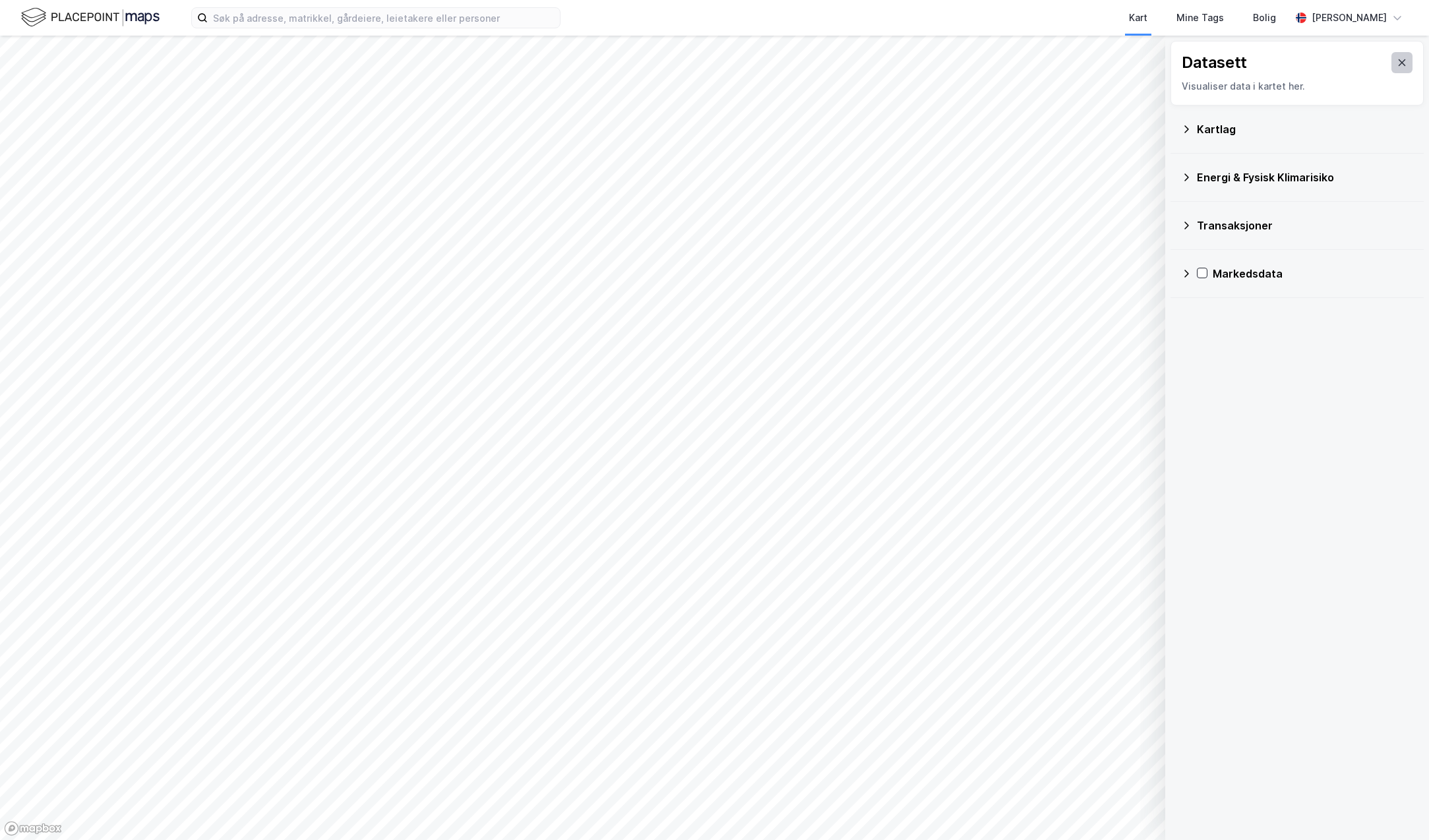
click at [1396, 65] on icon at bounding box center [1402, 63] width 11 height 11
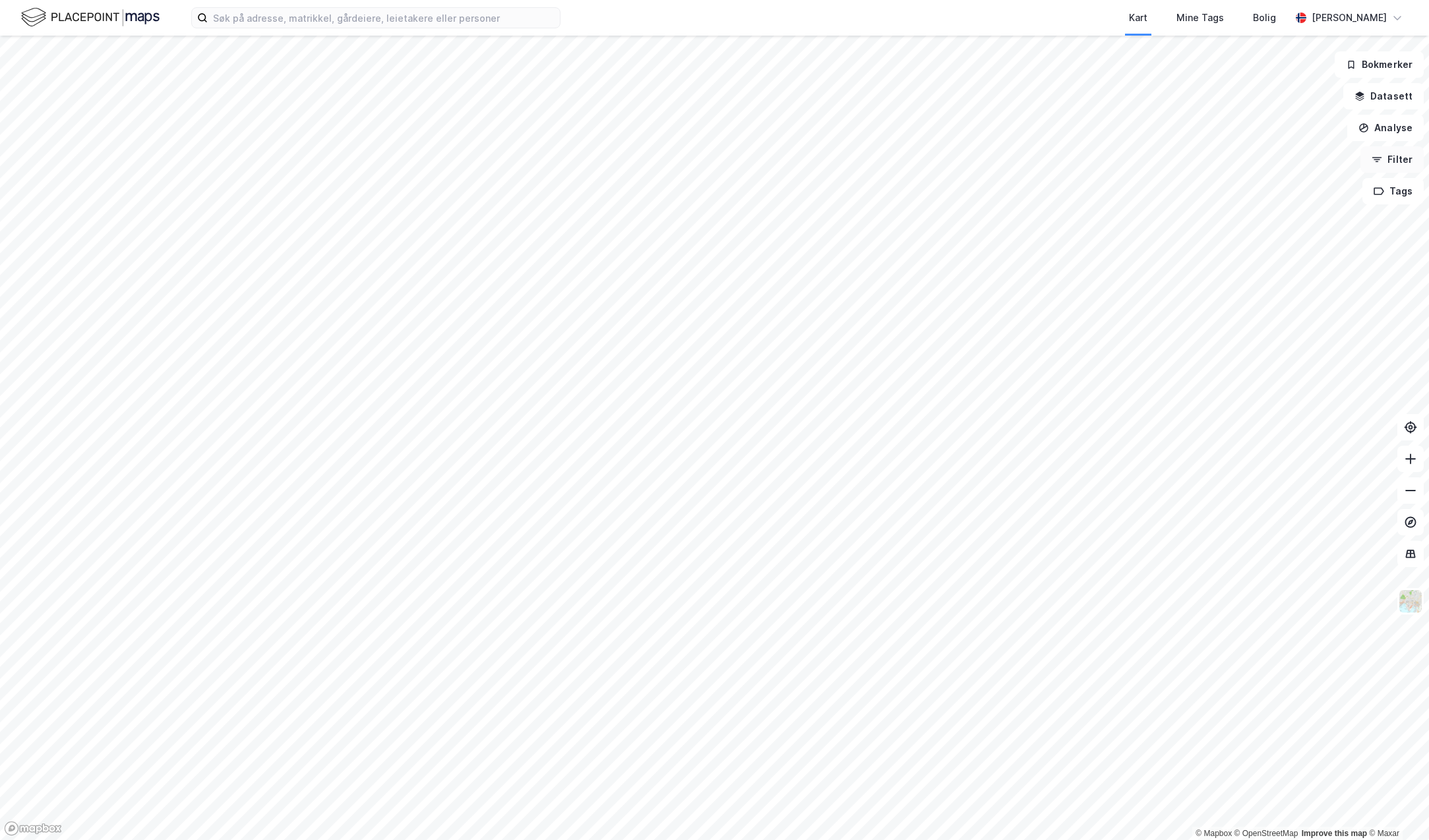
click at [1385, 162] on button "Filter" at bounding box center [1392, 159] width 63 height 26
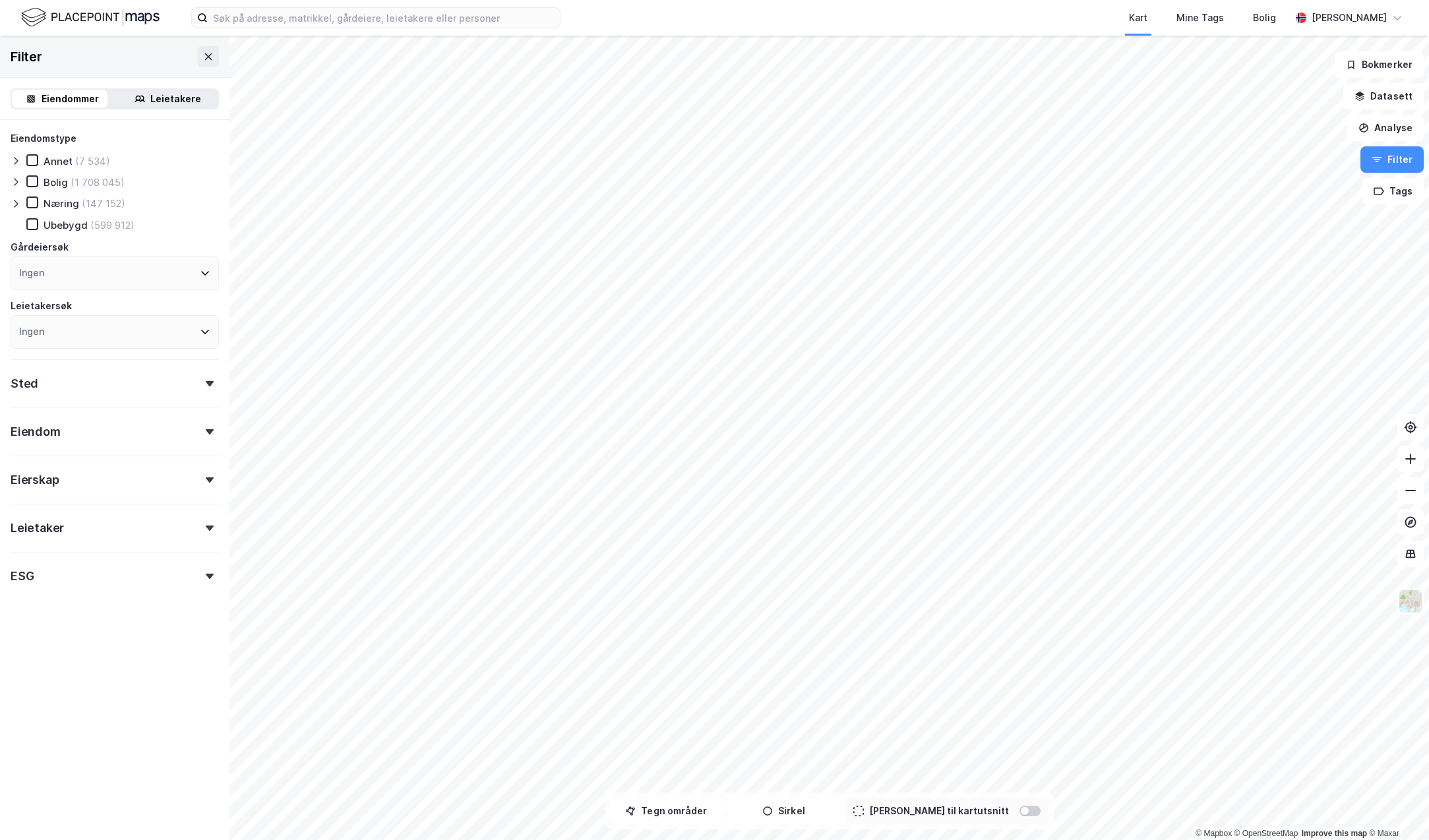
click at [198, 434] on div "Eiendom" at bounding box center [115, 425] width 209 height 37
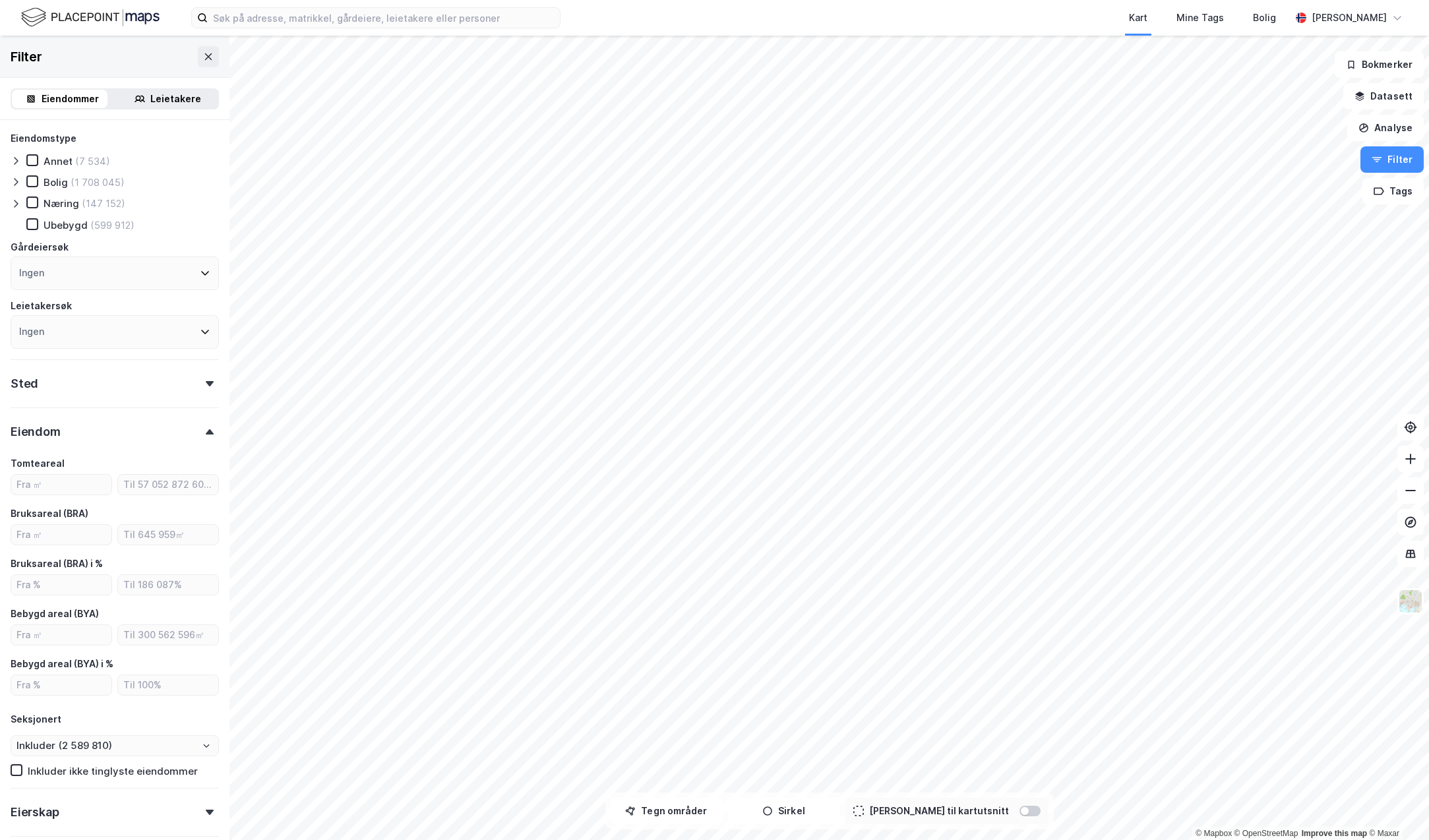
click at [198, 434] on div "Eiendom" at bounding box center [115, 425] width 209 height 37
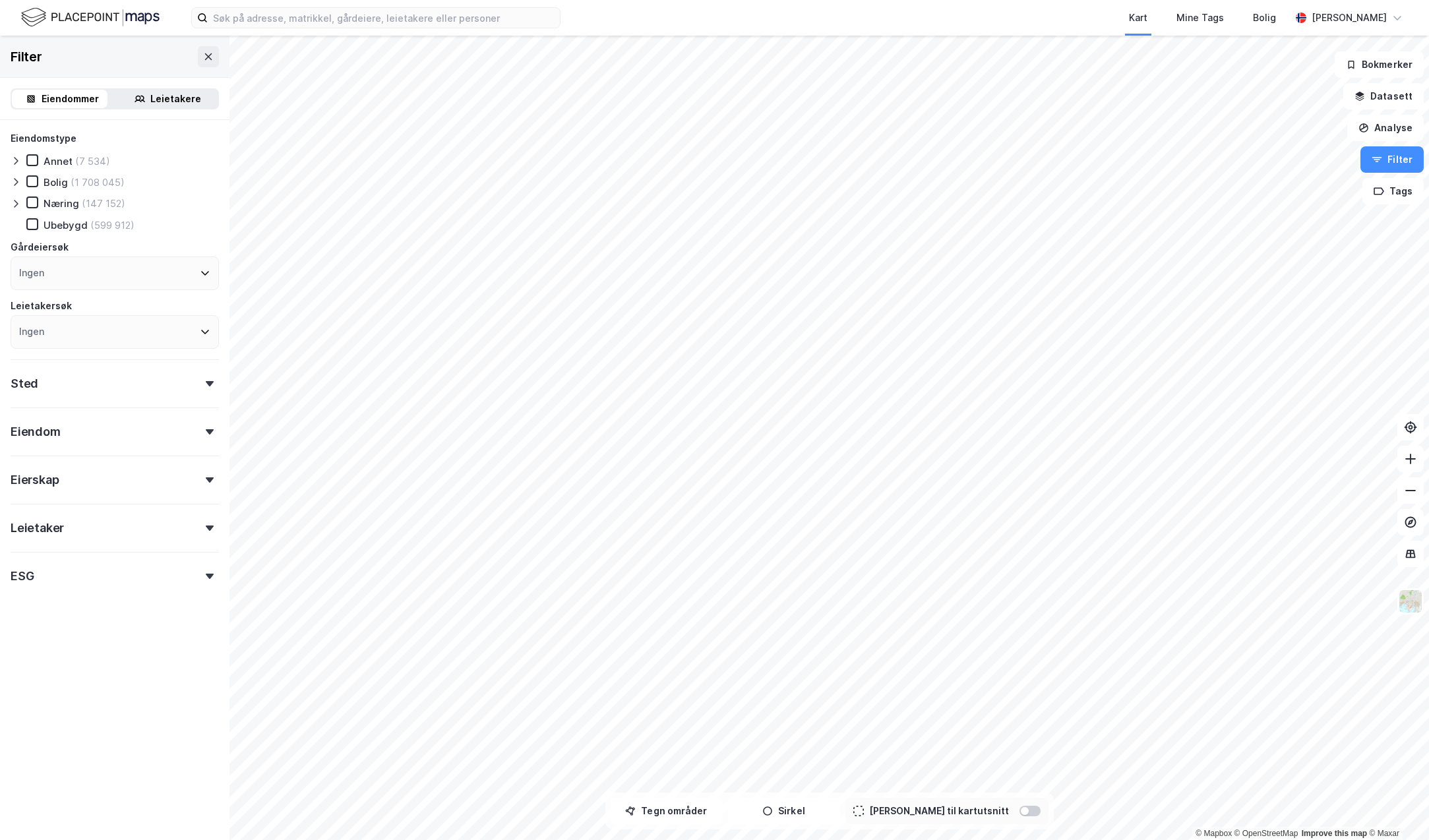
click at [201, 485] on div "Eierskap" at bounding box center [115, 474] width 209 height 37
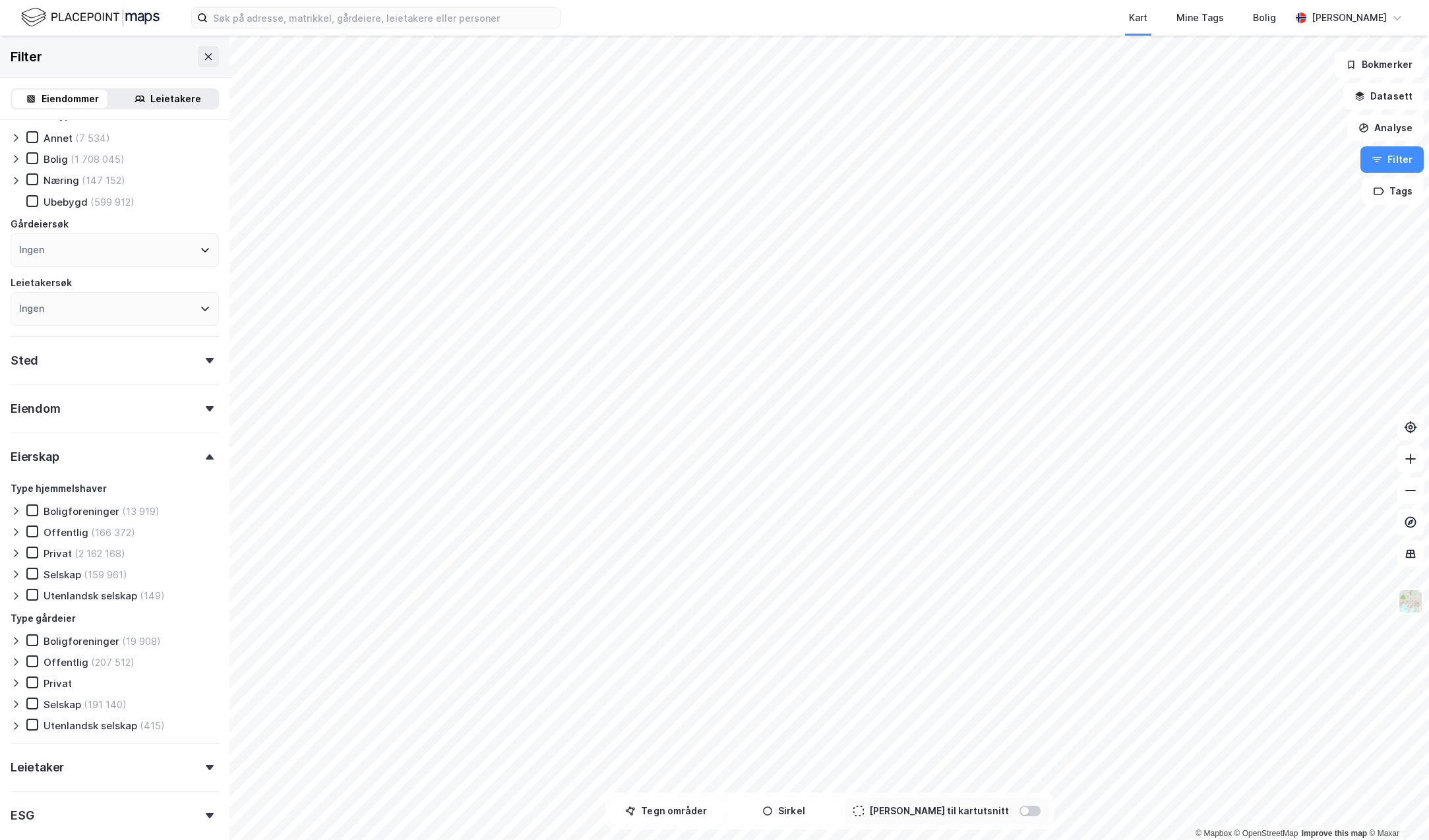
scroll to position [22, 0]
click at [206, 455] on icon at bounding box center [210, 458] width 8 height 5
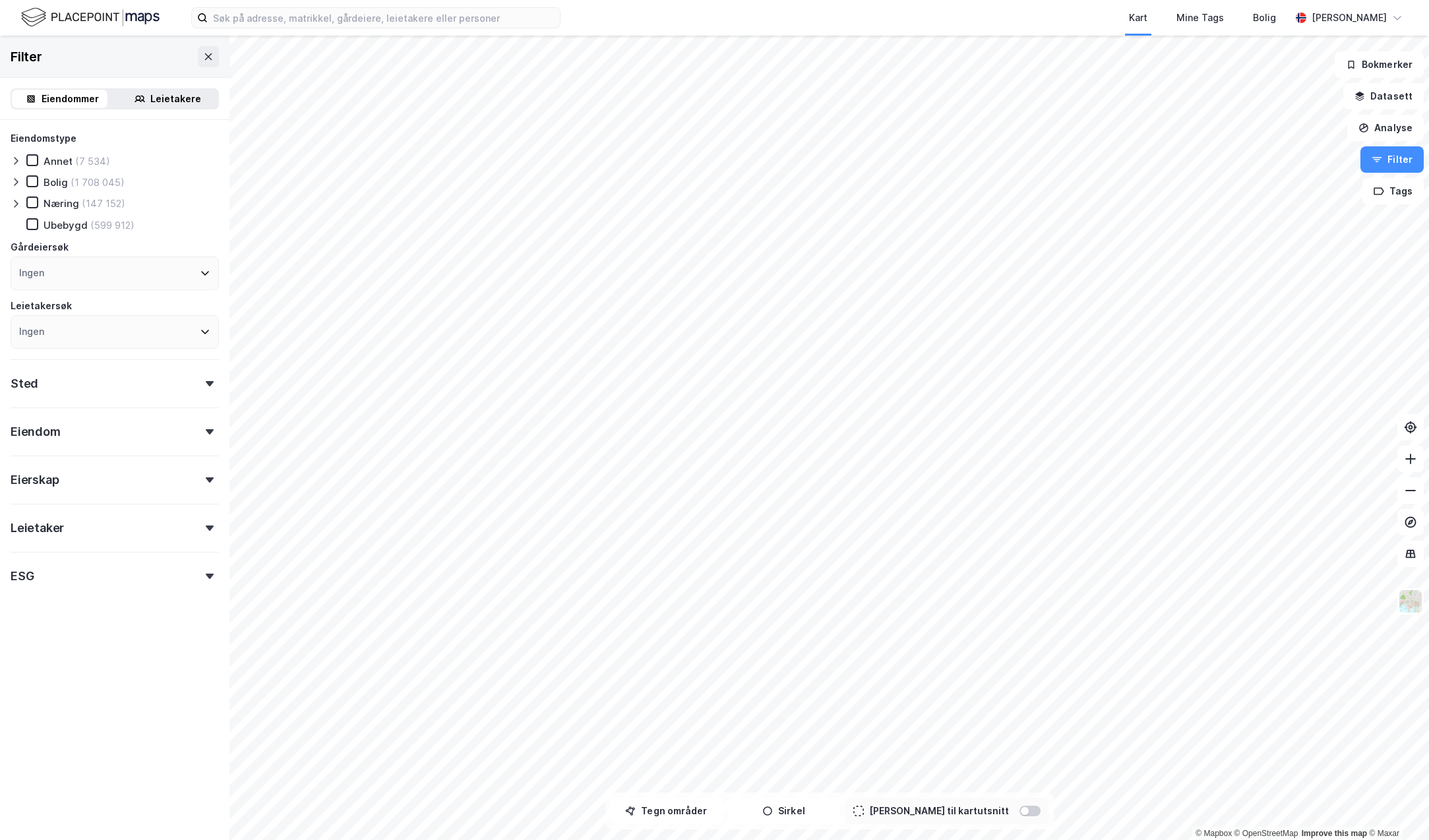
click at [201, 434] on div "Eiendom" at bounding box center [115, 425] width 209 height 37
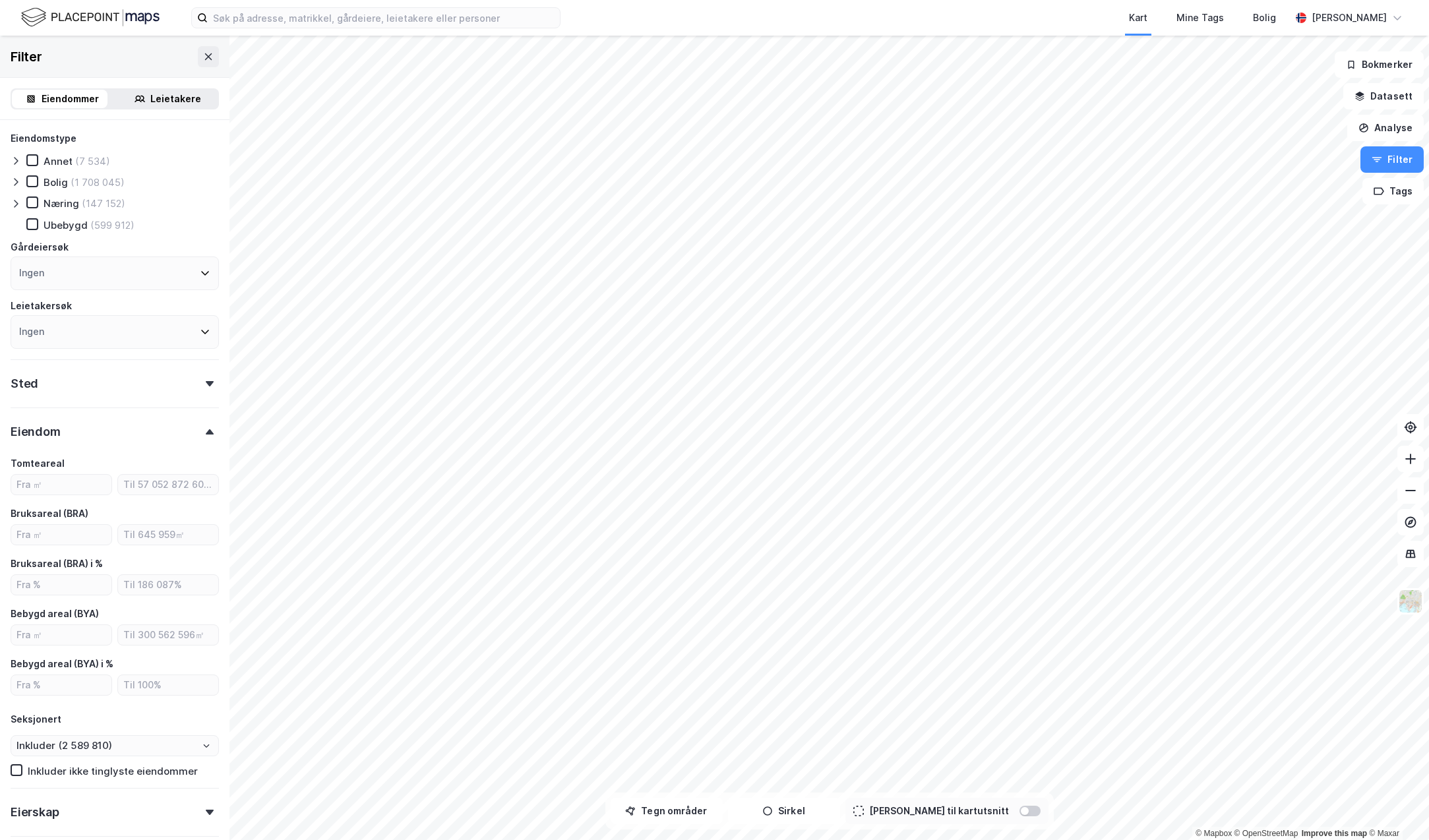
click at [201, 431] on div at bounding box center [209, 432] width 18 height 5
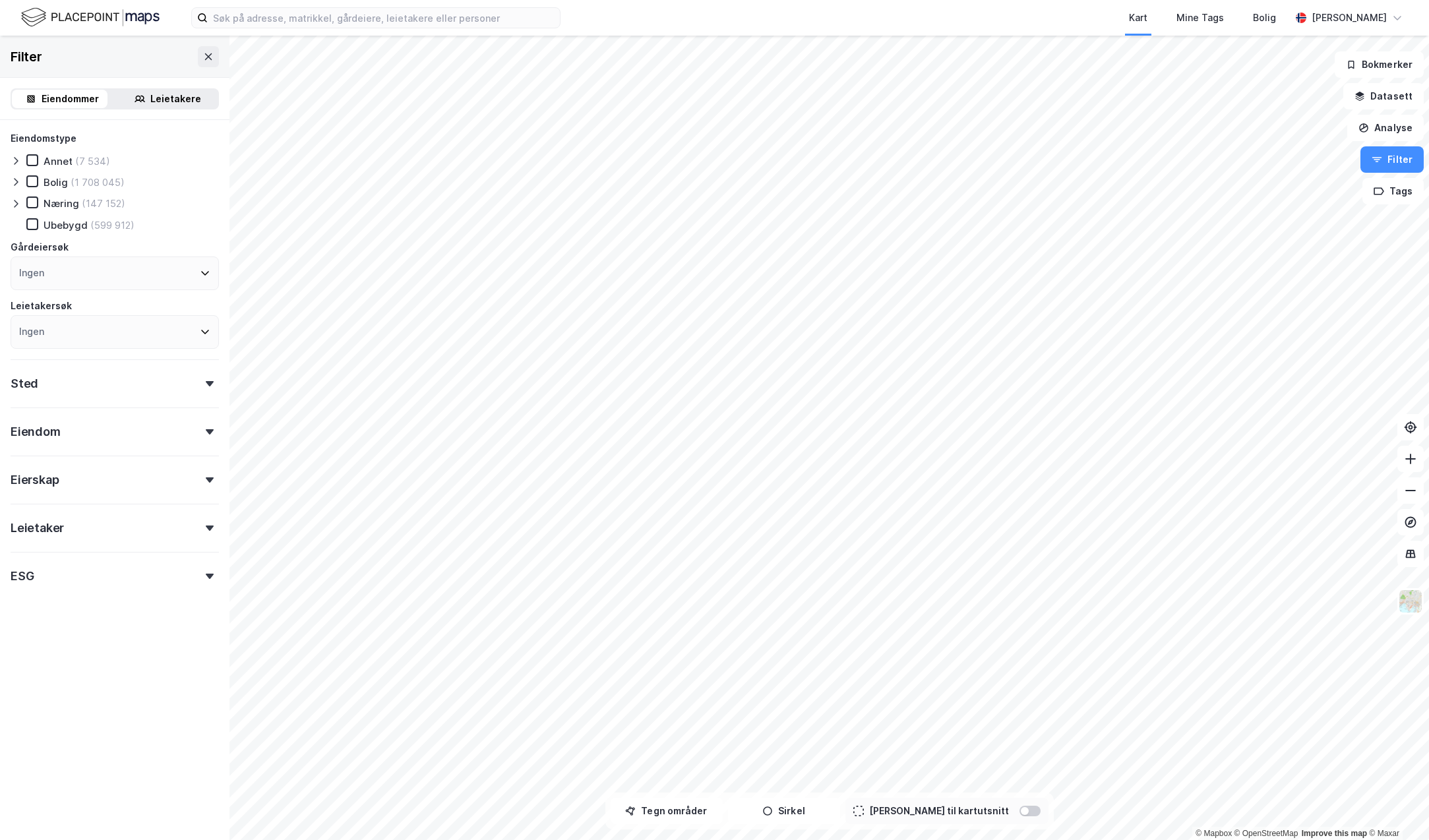
click at [206, 385] on icon at bounding box center [210, 384] width 8 height 5
click at [206, 530] on icon at bounding box center [210, 528] width 8 height 5
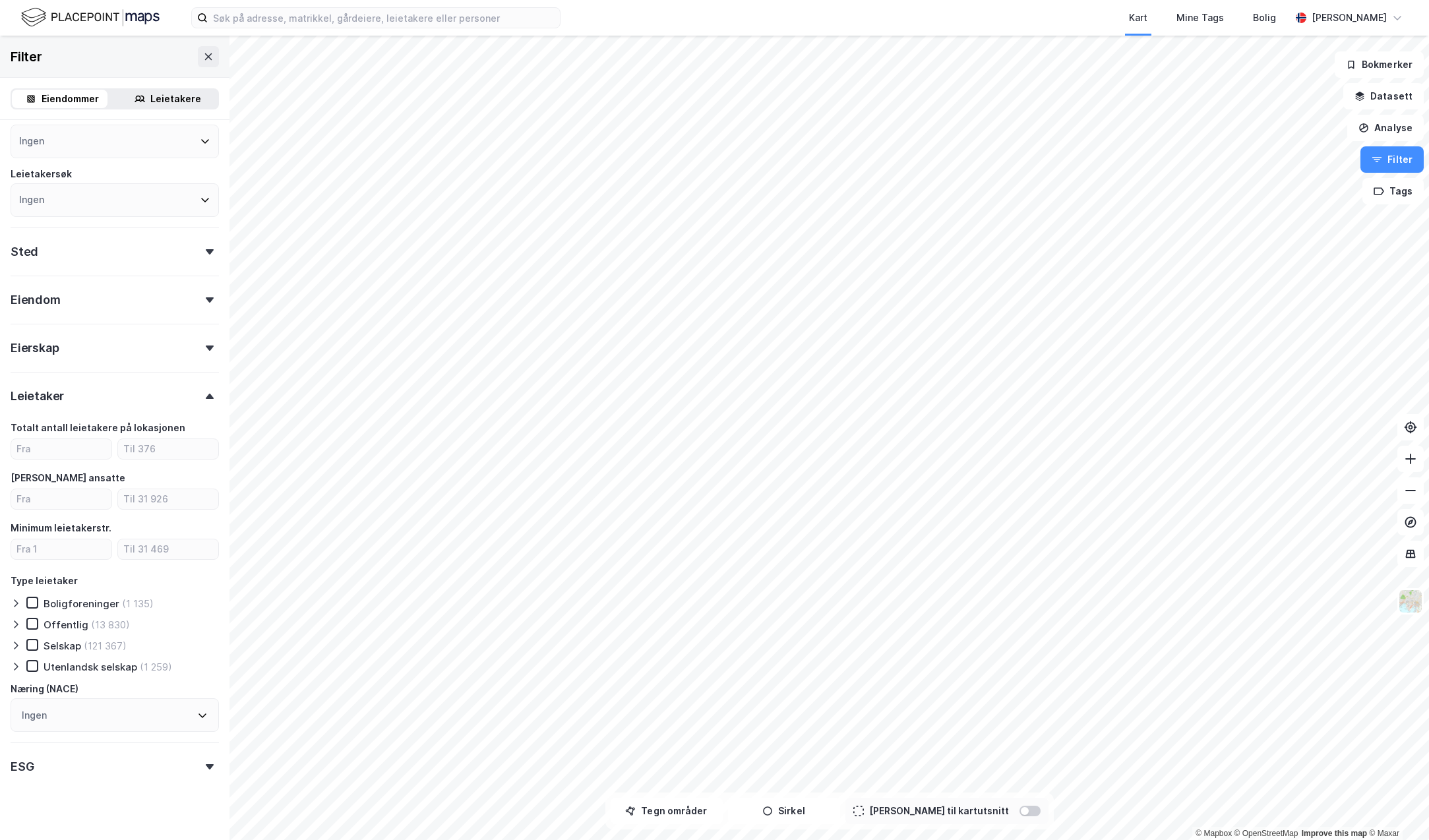
scroll to position [148, 0]
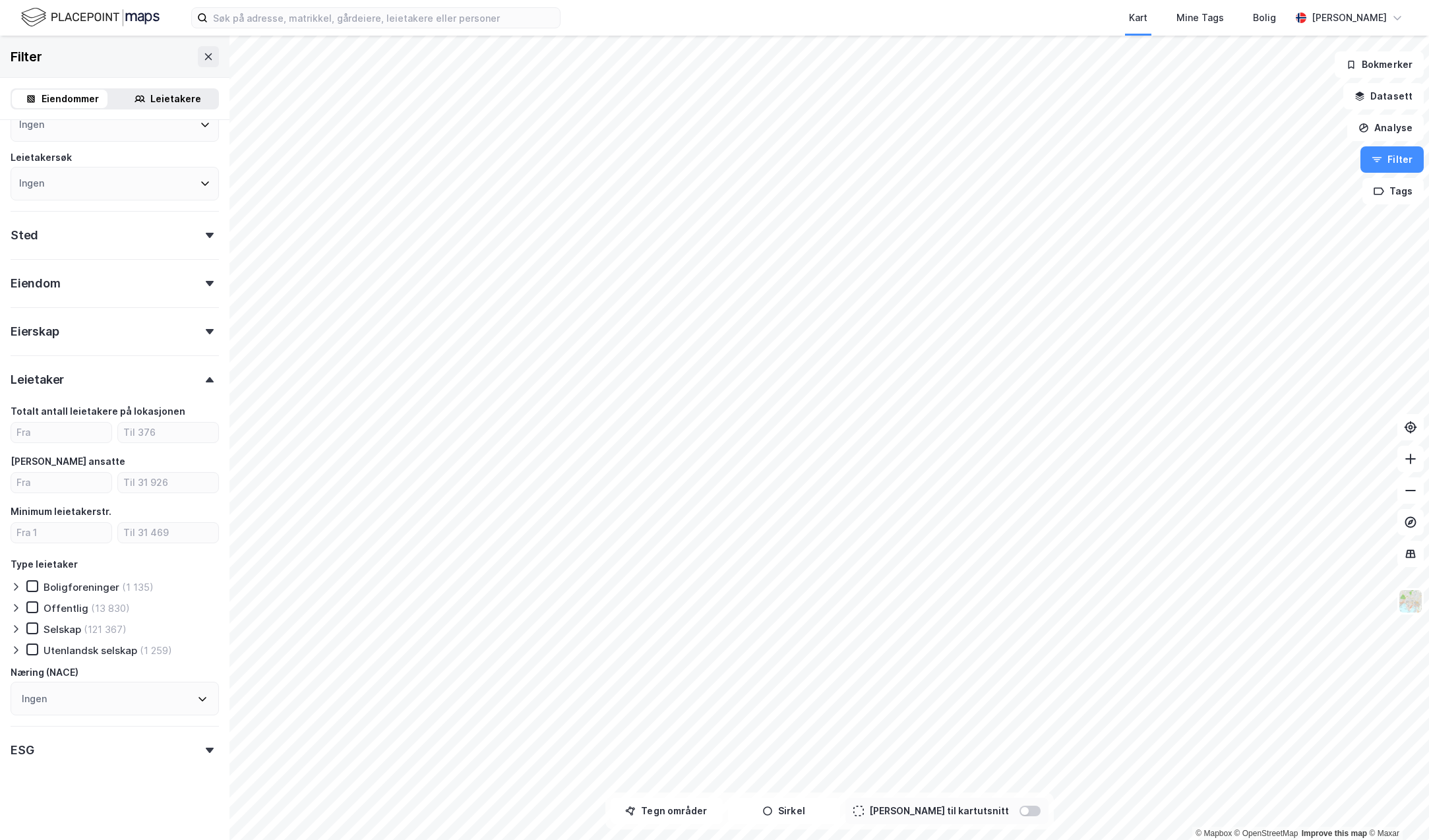
click at [201, 379] on div at bounding box center [209, 380] width 18 height 5
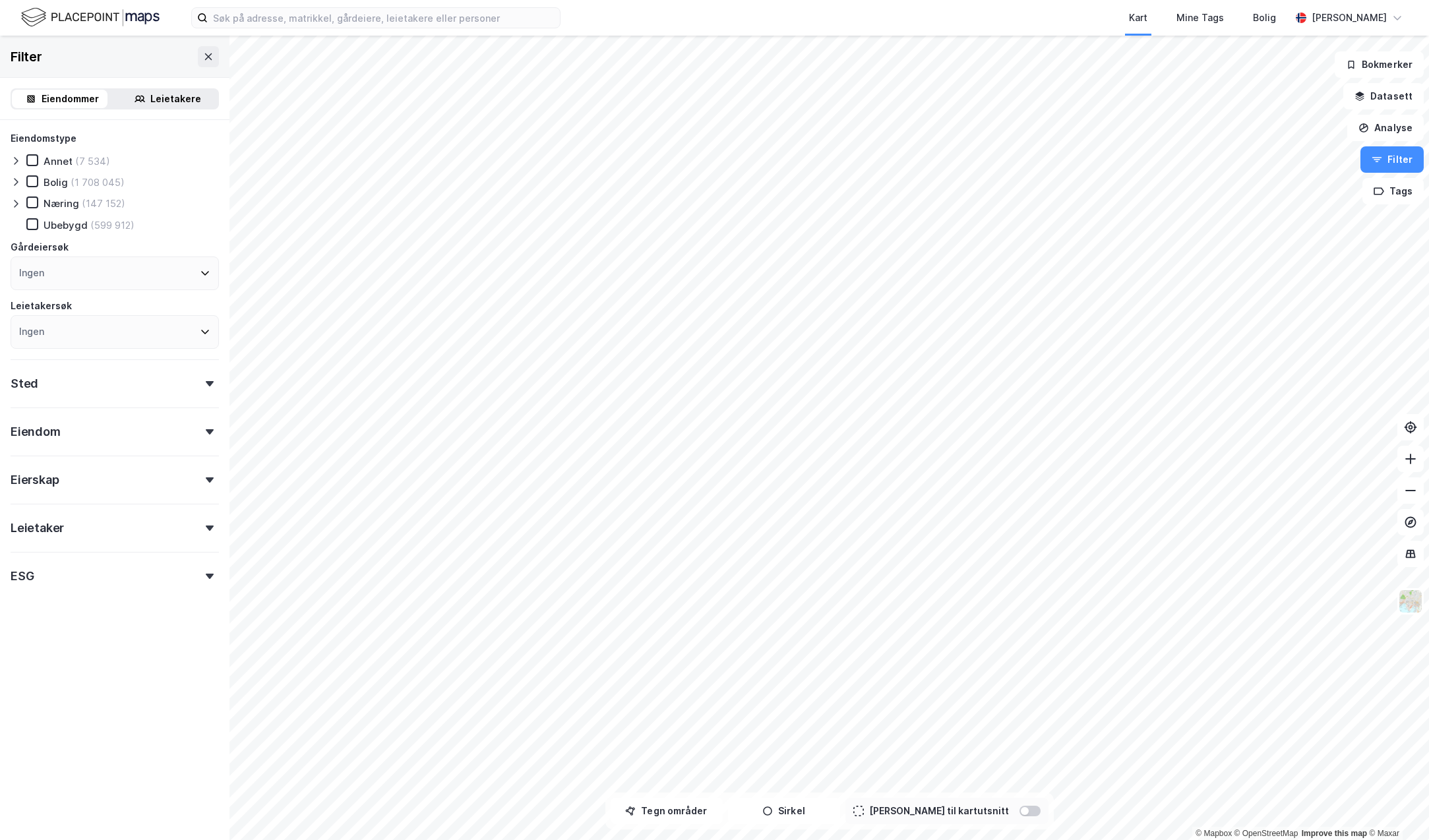
scroll to position [0, 0]
click at [196, 435] on div "Eiendom" at bounding box center [115, 425] width 209 height 37
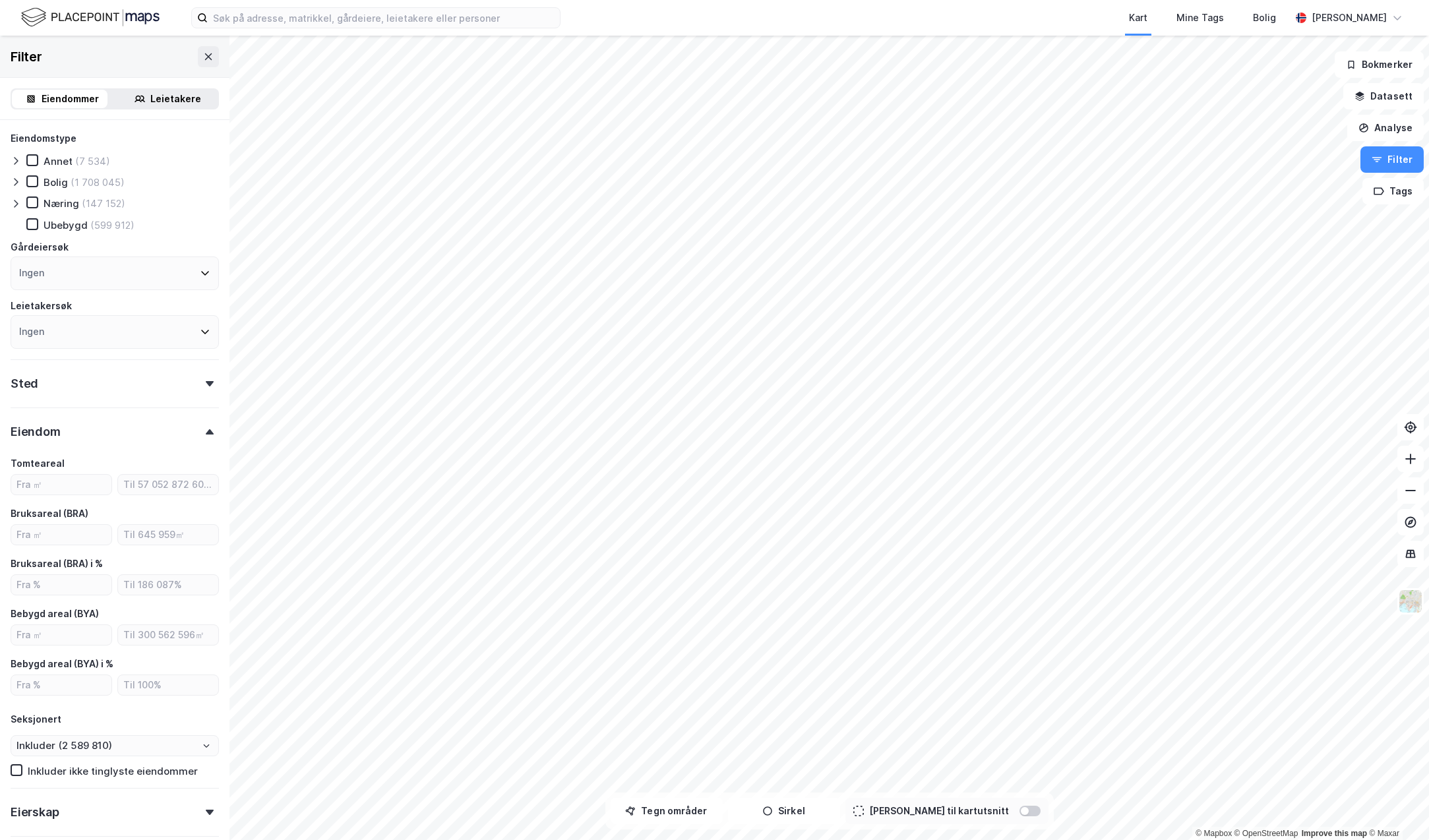
click at [201, 433] on div at bounding box center [209, 432] width 18 height 5
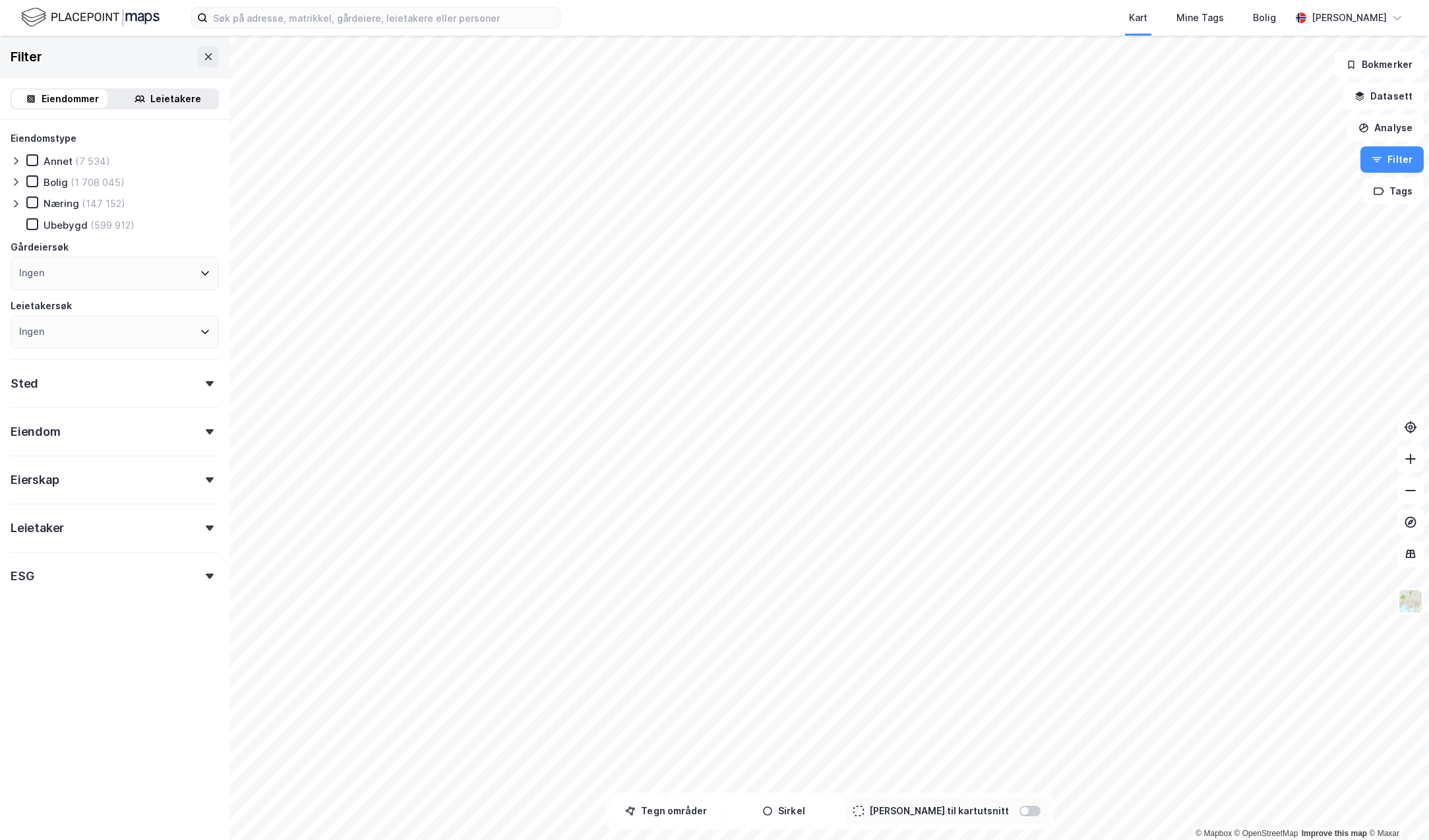
click at [193, 391] on div "Sted" at bounding box center [115, 377] width 209 height 37
click at [193, 389] on div "Sted" at bounding box center [115, 377] width 209 height 37
click at [203, 580] on div "ESG" at bounding box center [115, 570] width 209 height 37
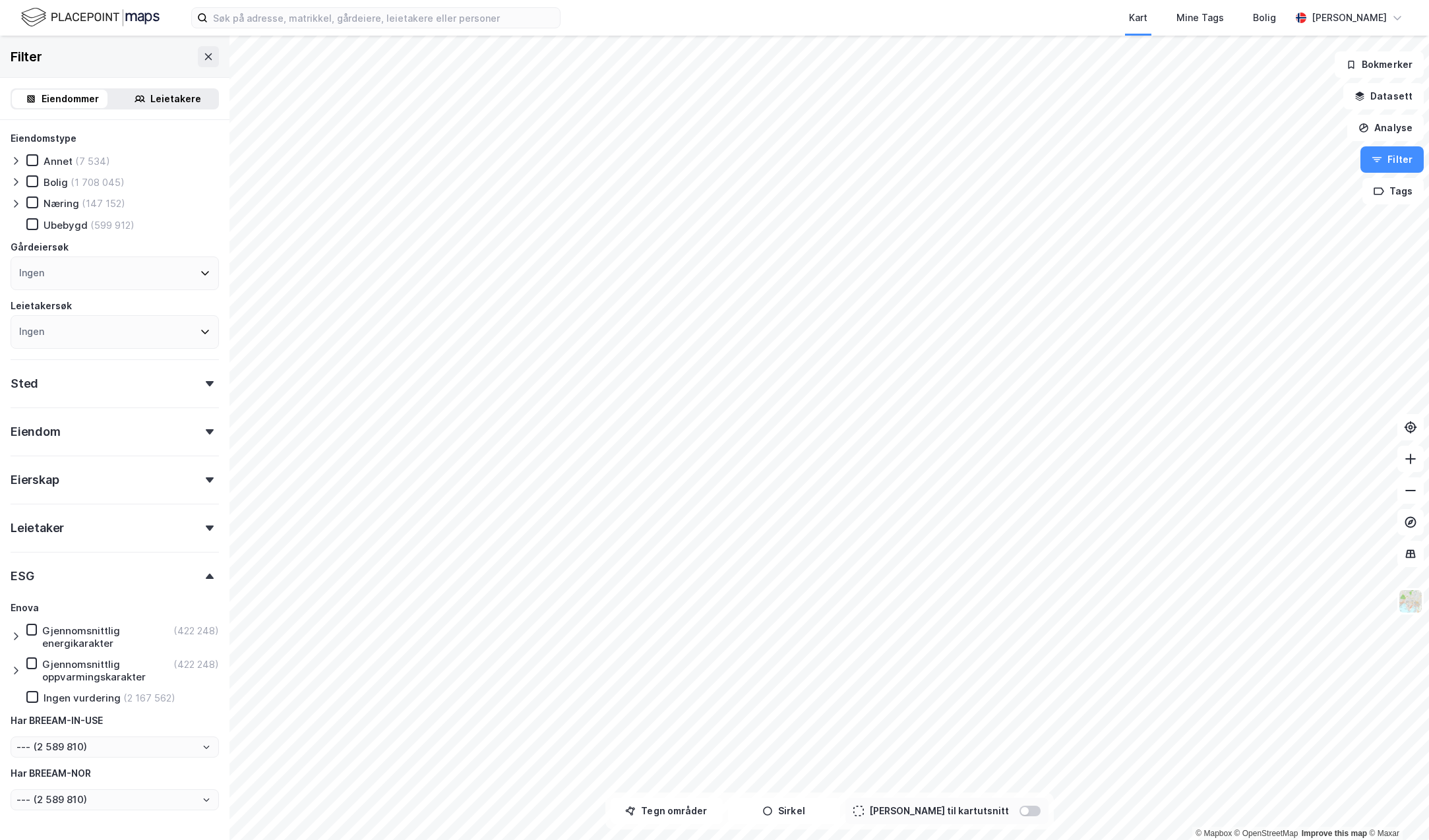
click at [199, 580] on div "ESG" at bounding box center [115, 570] width 209 height 37
